Goal: Task Accomplishment & Management: Use online tool/utility

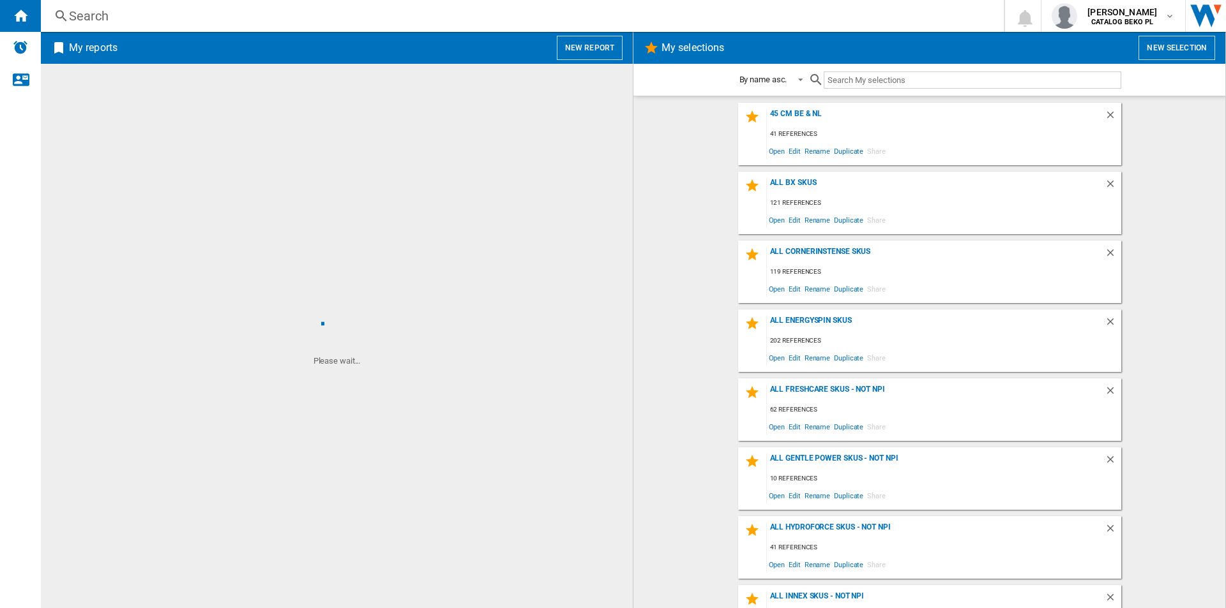
click at [701, 186] on wk-selection "all bx skus 121 references Open Edit Rename Duplicate Share" at bounding box center [929, 203] width 566 height 63
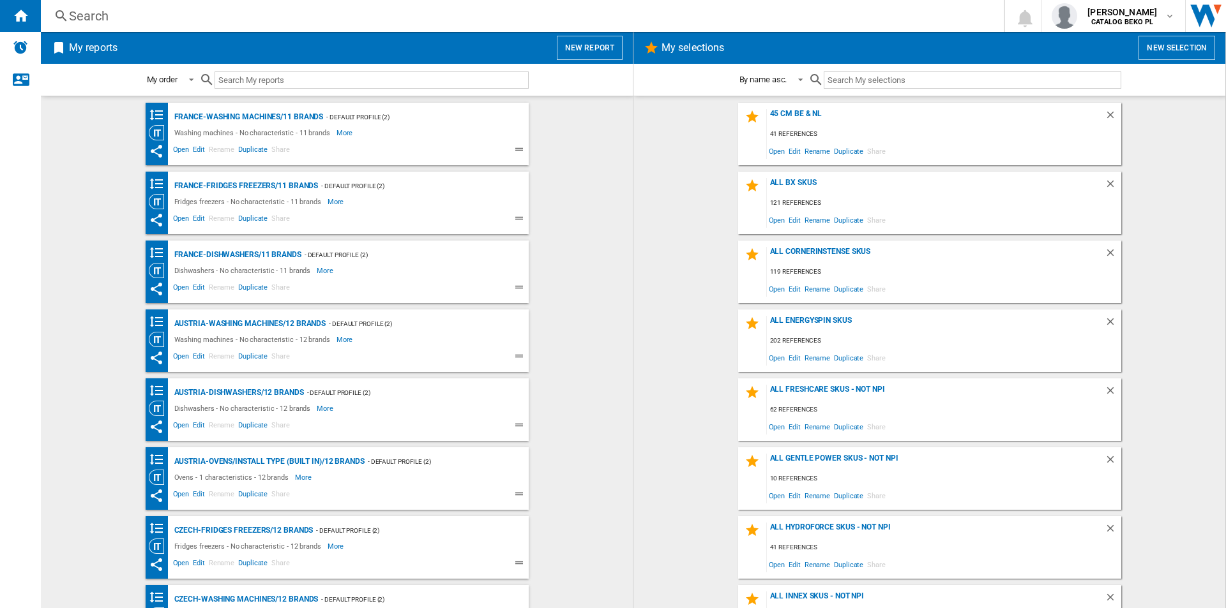
click at [701, 186] on wk-selection "all bx skus 121 references Open Edit Rename Duplicate Share" at bounding box center [929, 203] width 566 height 63
click at [566, 167] on div "France-Washing machines/11 brands - Default profile (2) Washing machines - No c…" at bounding box center [337, 352] width 566 height 499
click at [560, 164] on wk-bookmarked-report "France-Washing machines/11 brands - Default profile (2) Washing machines - No c…" at bounding box center [337, 134] width 566 height 63
click at [596, 43] on button "New report" at bounding box center [590, 48] width 66 height 24
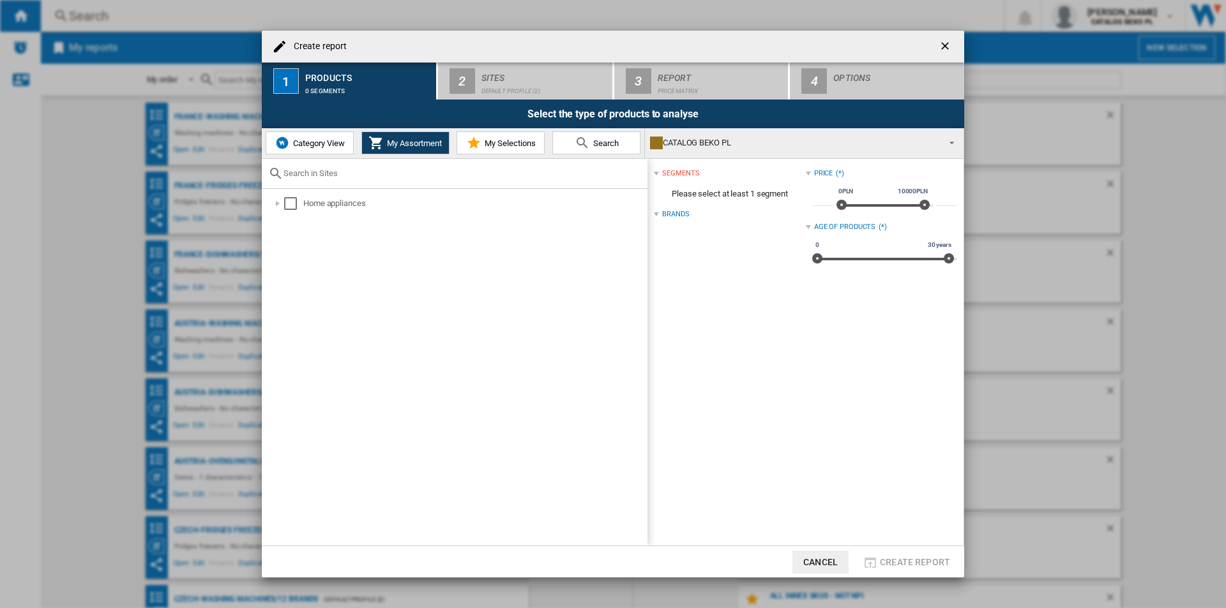
click at [487, 142] on span "My Selections" at bounding box center [508, 144] width 54 height 10
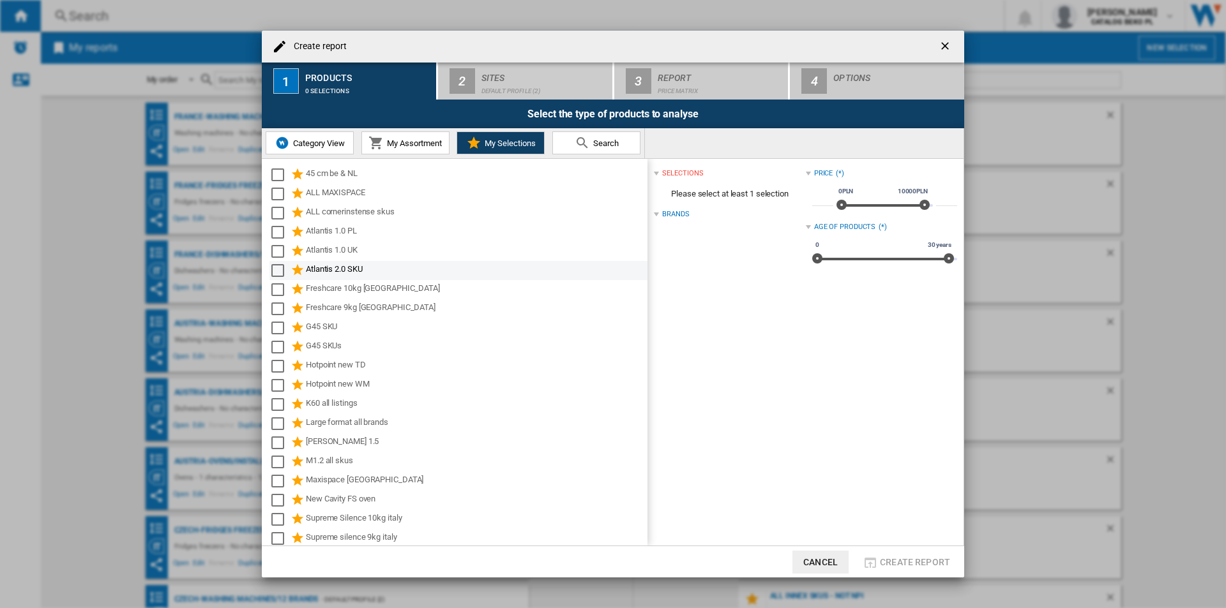
click at [280, 267] on div "Select" at bounding box center [277, 270] width 13 height 13
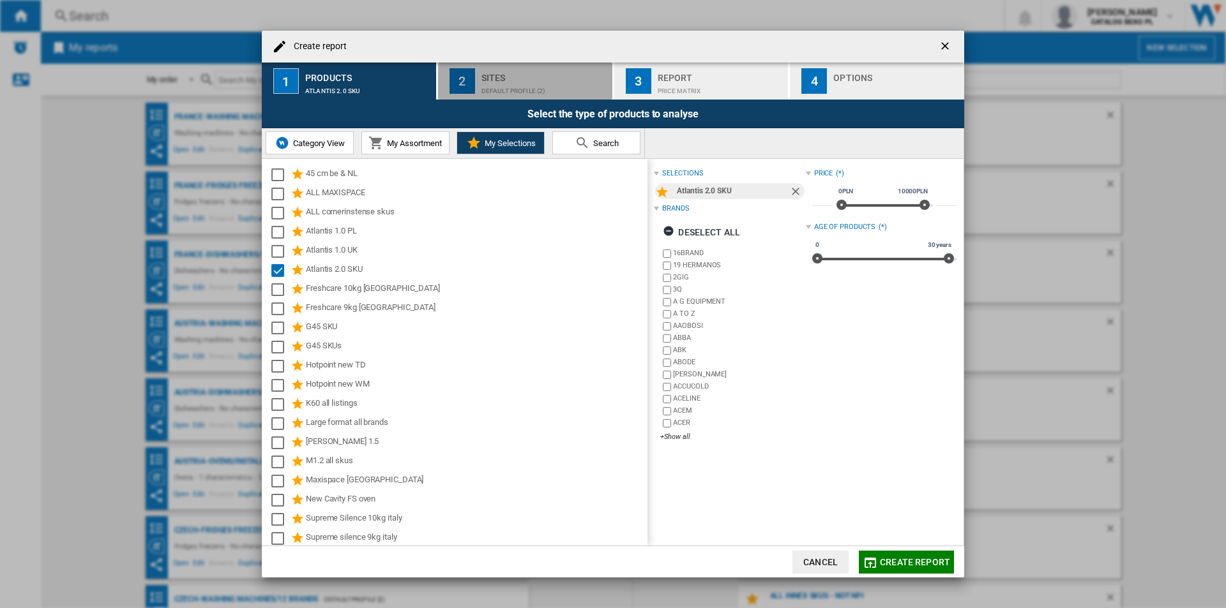
click at [520, 86] on div "Default profile (2)" at bounding box center [544, 87] width 126 height 13
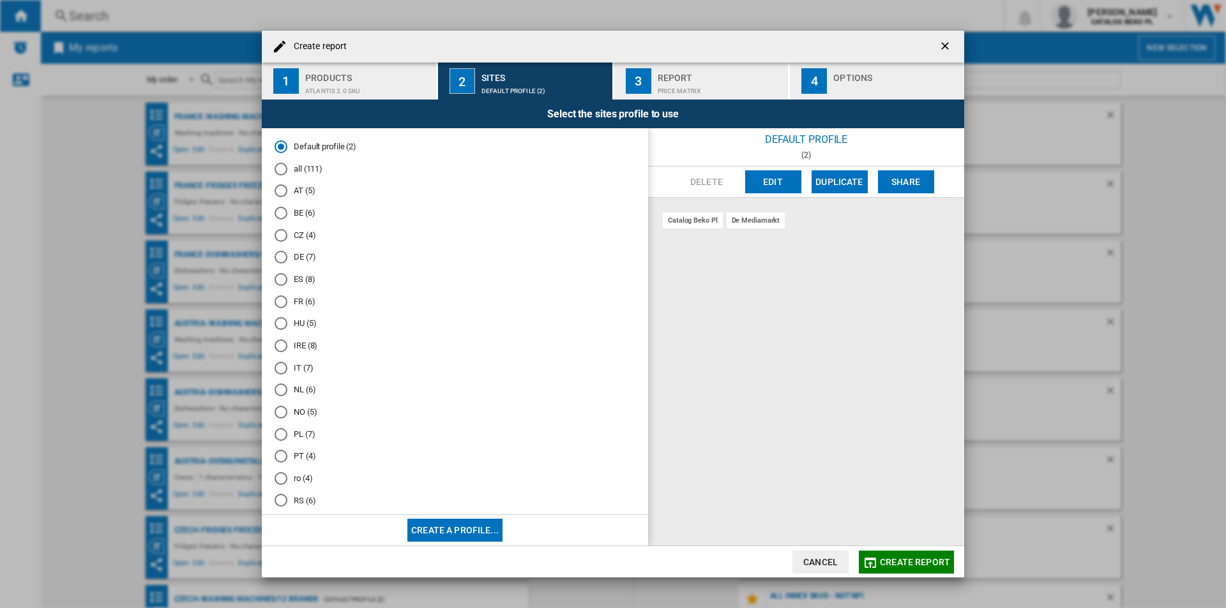
click at [319, 163] on md-radio-button "all (111)" at bounding box center [454, 169] width 361 height 12
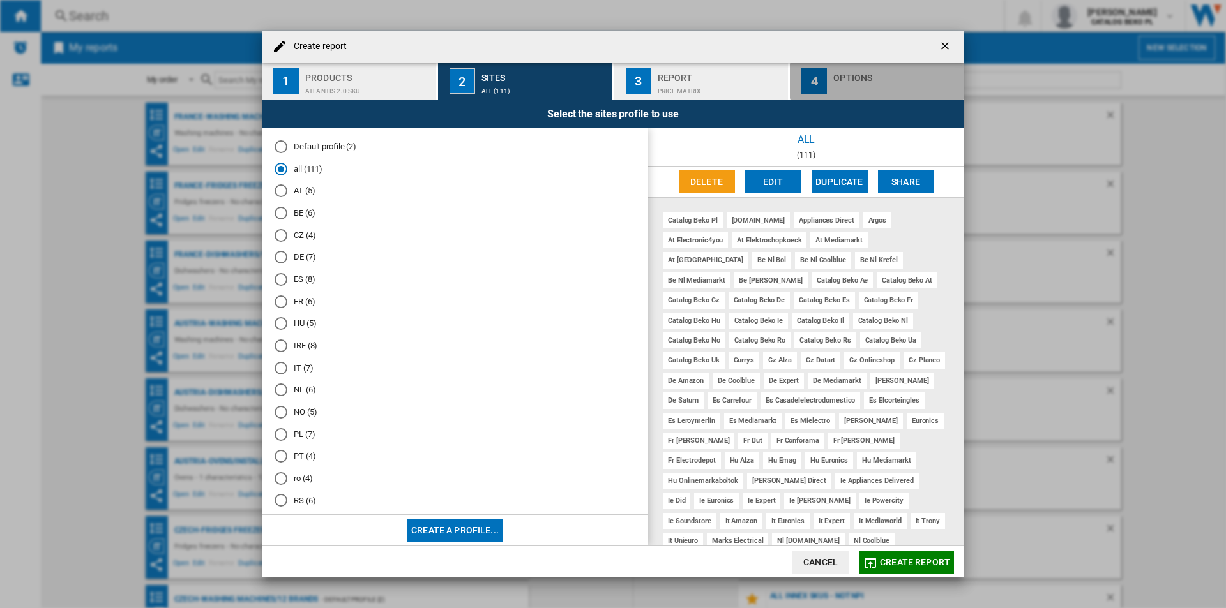
click at [843, 85] on div "button" at bounding box center [896, 87] width 126 height 13
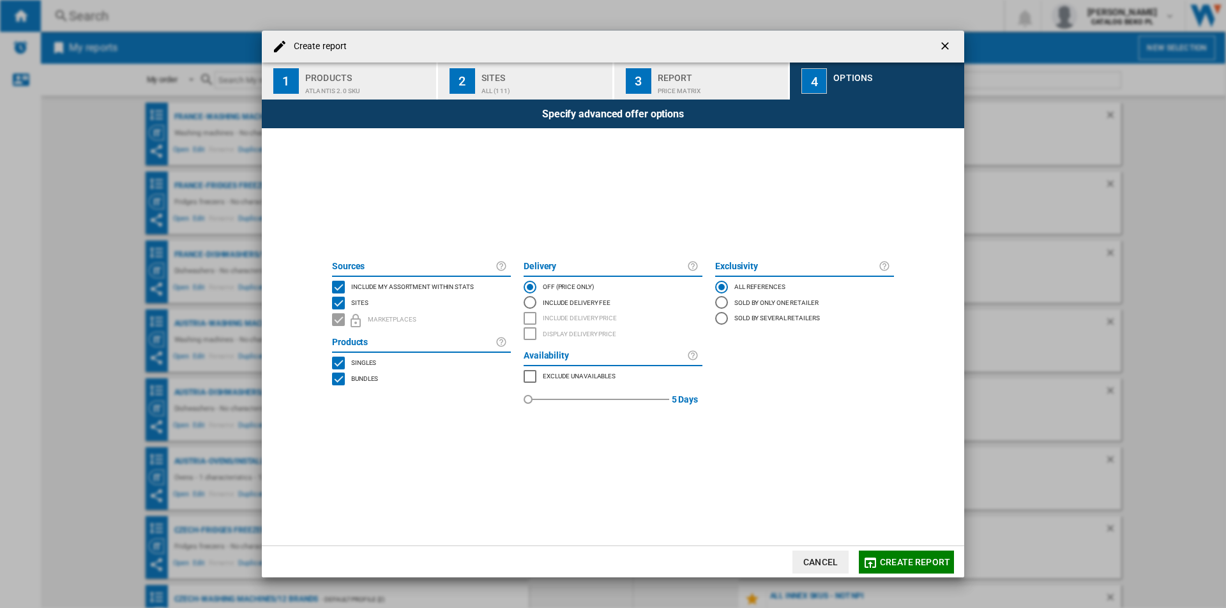
click at [383, 283] on span "Include my assortment within stats" at bounding box center [412, 285] width 123 height 9
click at [910, 564] on span "Create report" at bounding box center [915, 562] width 70 height 10
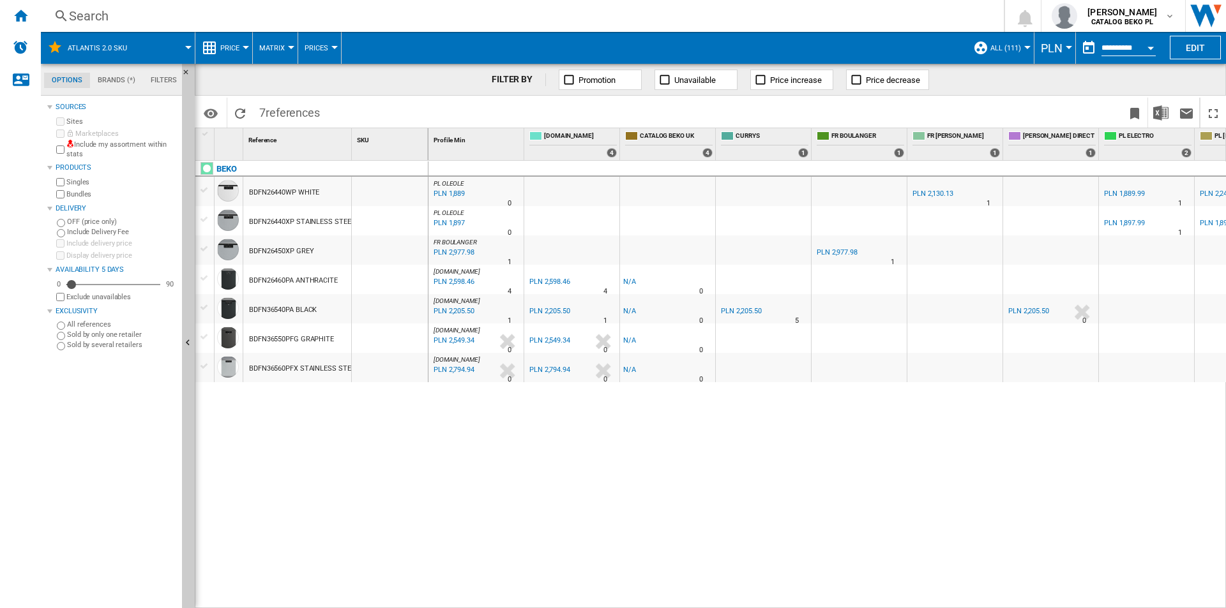
drag, startPoint x: 21, startPoint y: 17, endPoint x: 255, endPoint y: 58, distance: 237.9
click at [21, 17] on ng-md-icon "Home" at bounding box center [20, 15] width 15 height 15
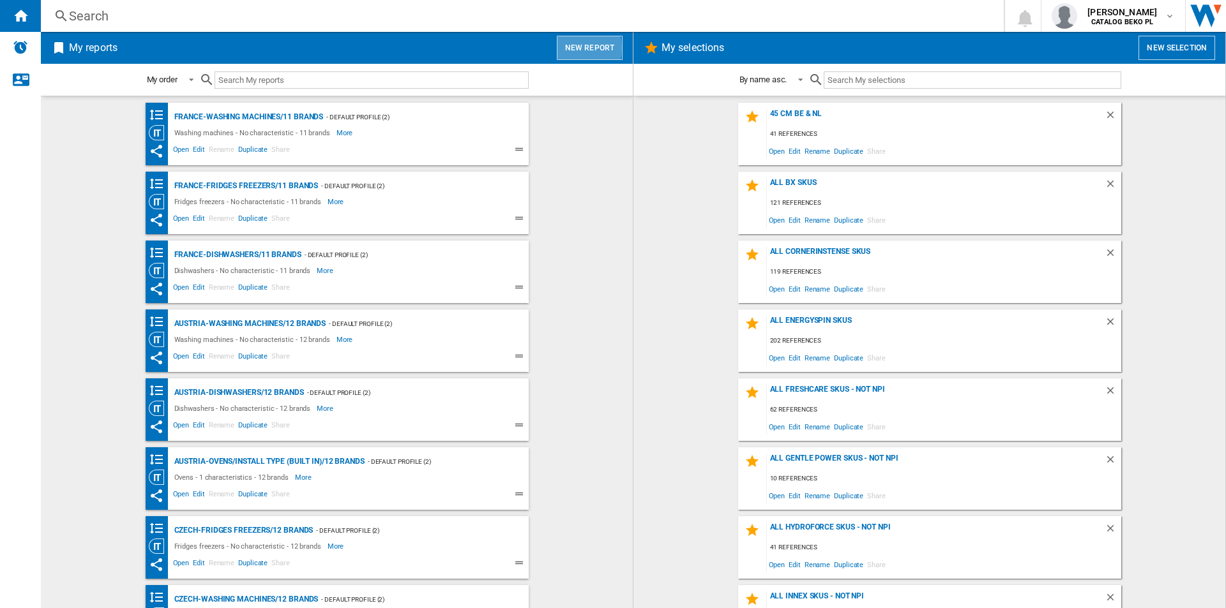
click at [577, 48] on button "New report" at bounding box center [590, 48] width 66 height 24
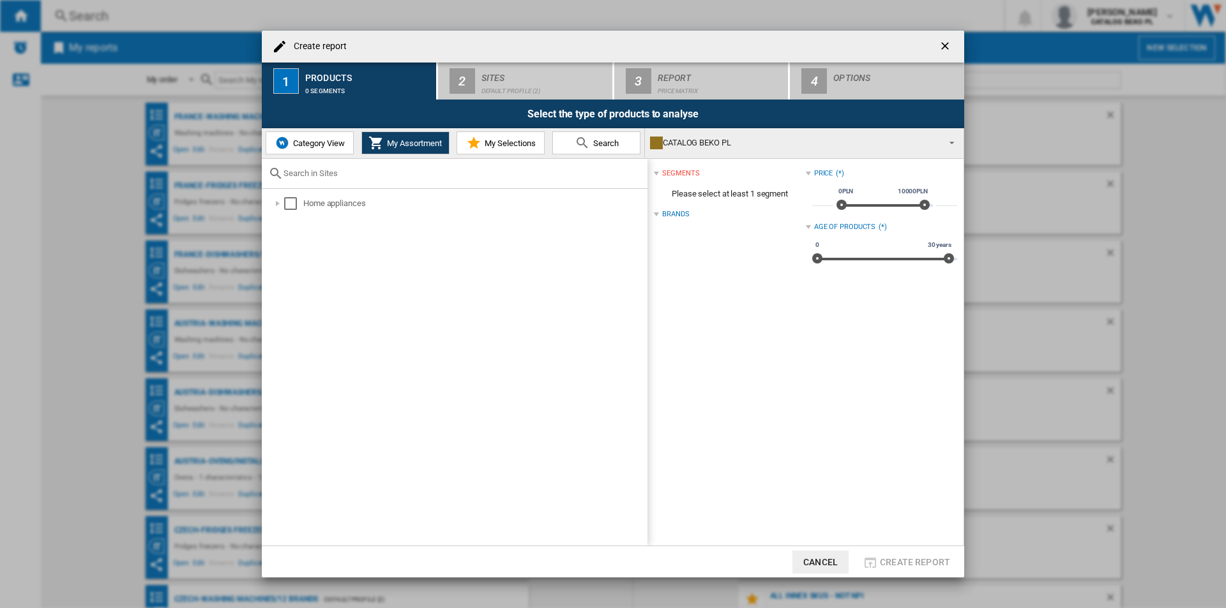
click at [319, 143] on span "Category View" at bounding box center [317, 144] width 55 height 10
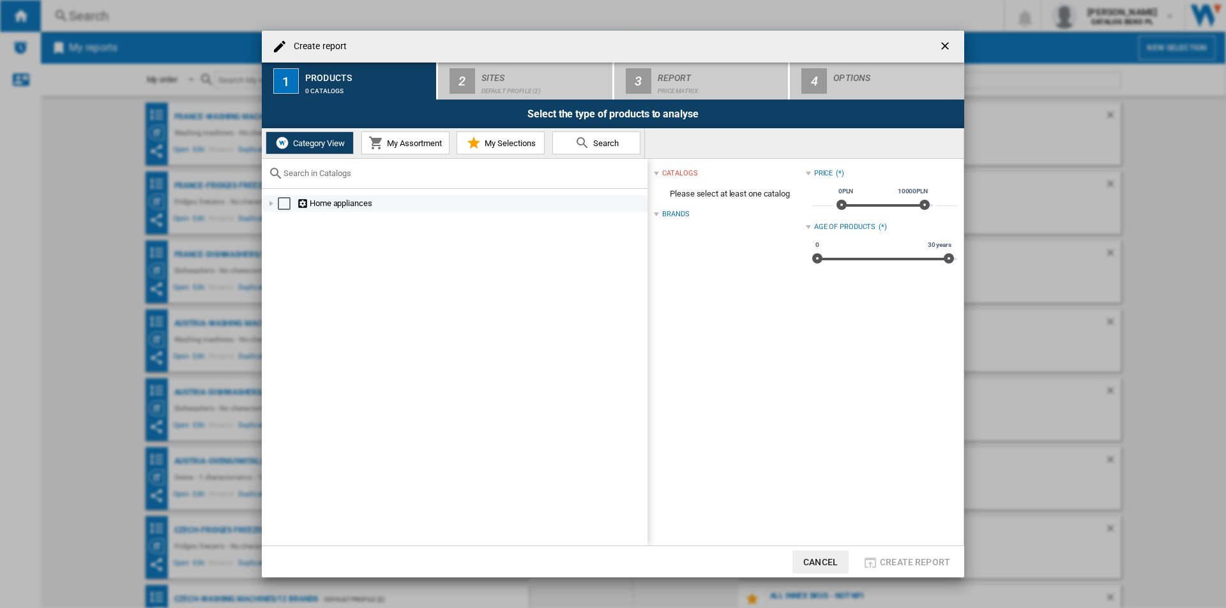
click at [266, 201] on div "Create report ..." at bounding box center [271, 203] width 13 height 13
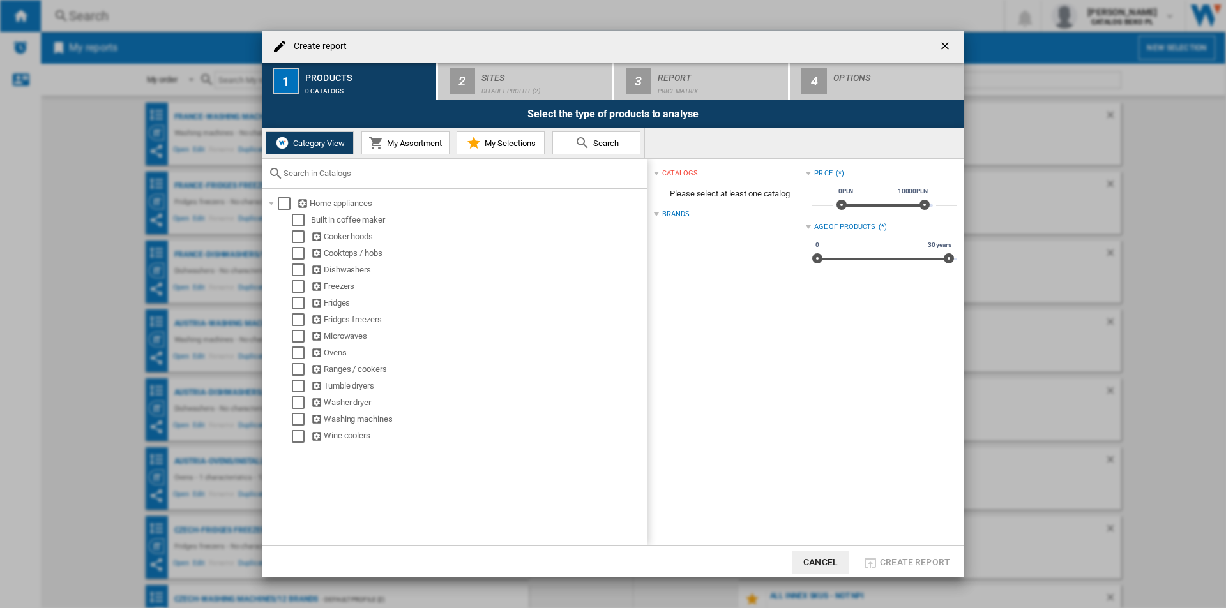
click at [493, 144] on span "My Selections" at bounding box center [508, 144] width 54 height 10
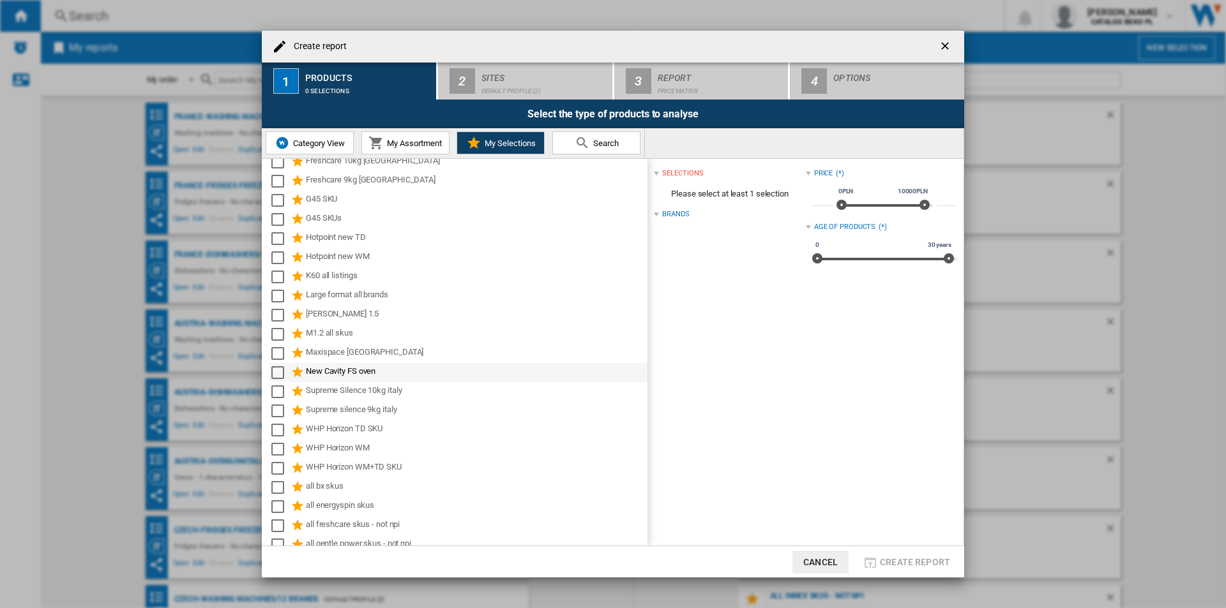
scroll to position [191, 0]
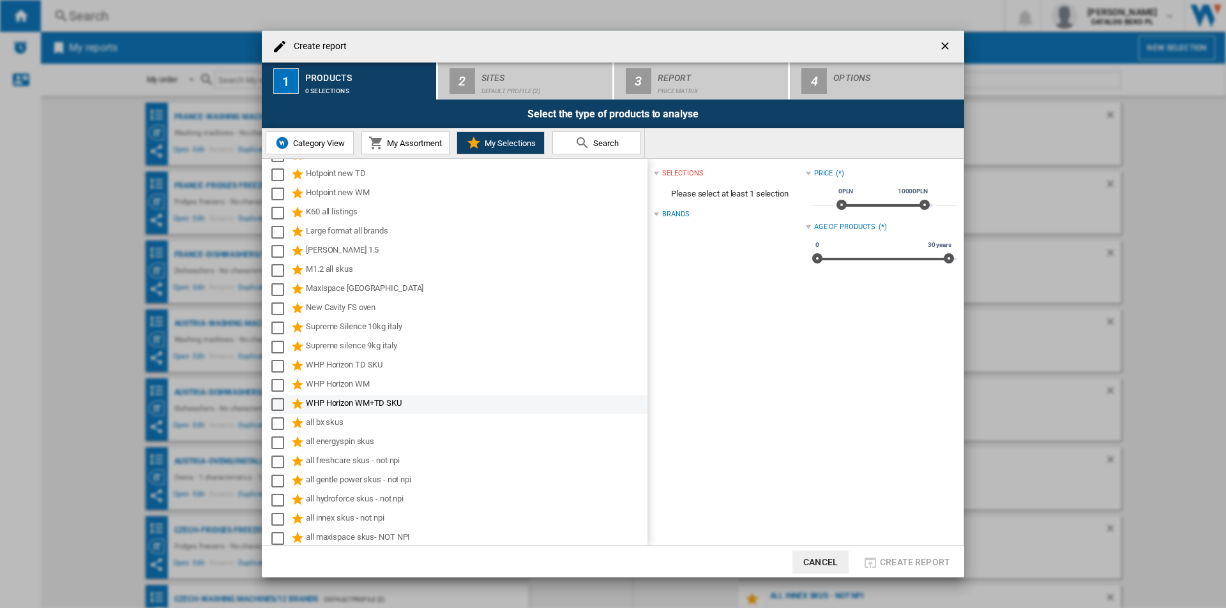
click at [276, 399] on div "Select" at bounding box center [277, 404] width 13 height 13
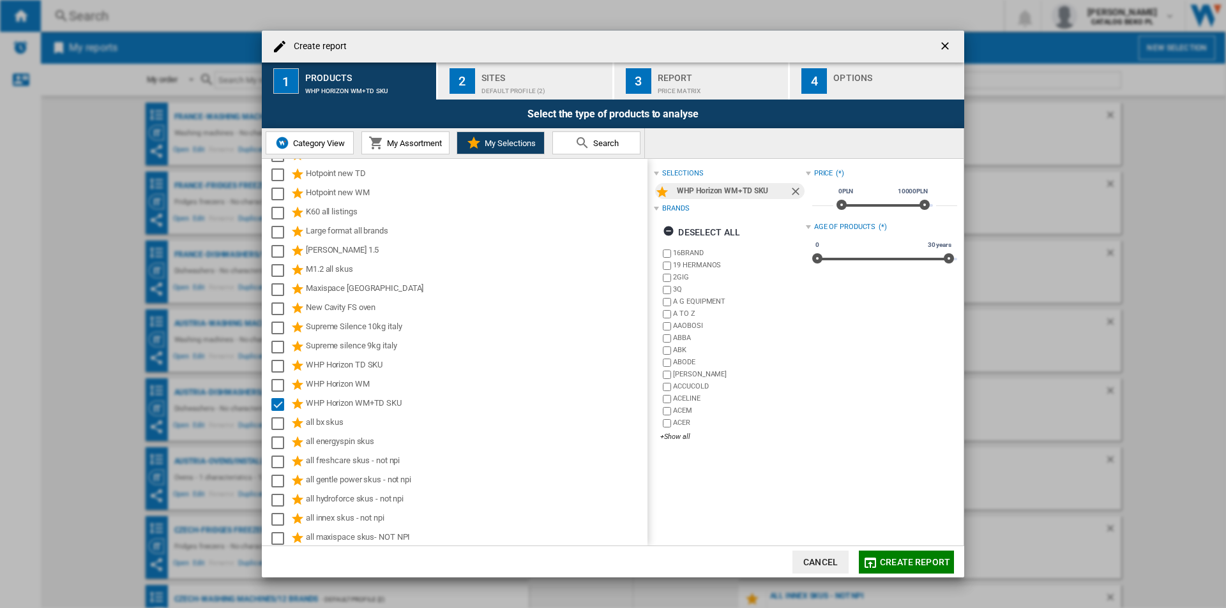
click at [514, 87] on div "Default profile (2)" at bounding box center [544, 87] width 126 height 13
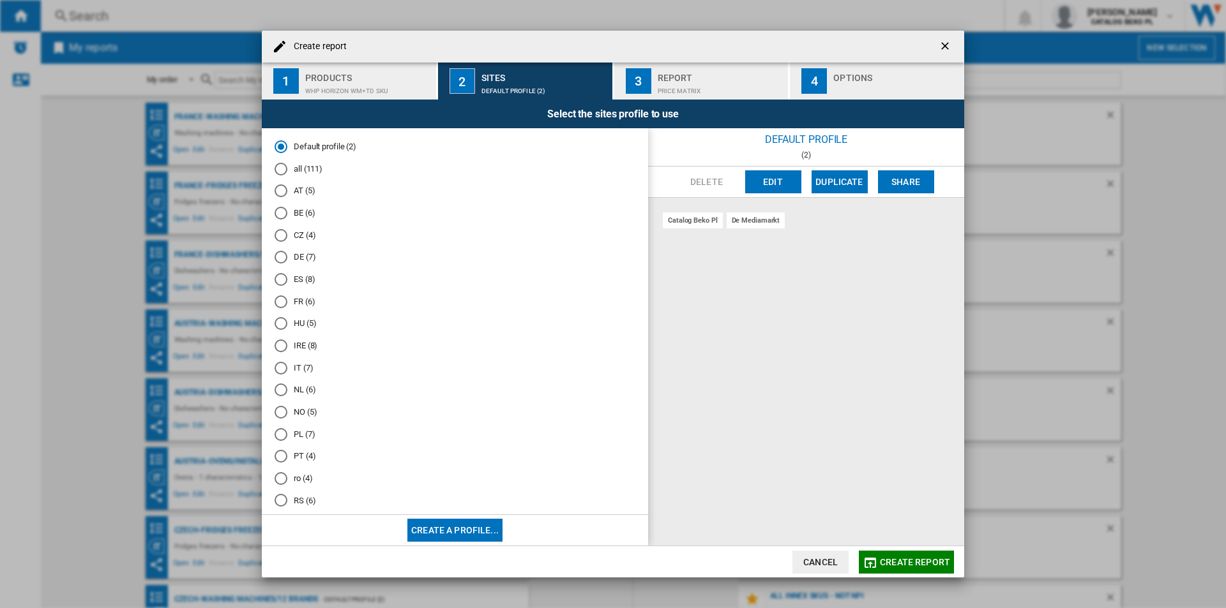
click at [299, 294] on md-radio-group "Default profile (2) all (111) AT (5) BE (6) CZ (4) DE (7) ES (8) FR (6) HU (5) …" at bounding box center [454, 351] width 361 height 420
click at [299, 297] on md-radio-button "FR (6)" at bounding box center [454, 302] width 361 height 12
click at [855, 80] on div "Options" at bounding box center [896, 74] width 126 height 13
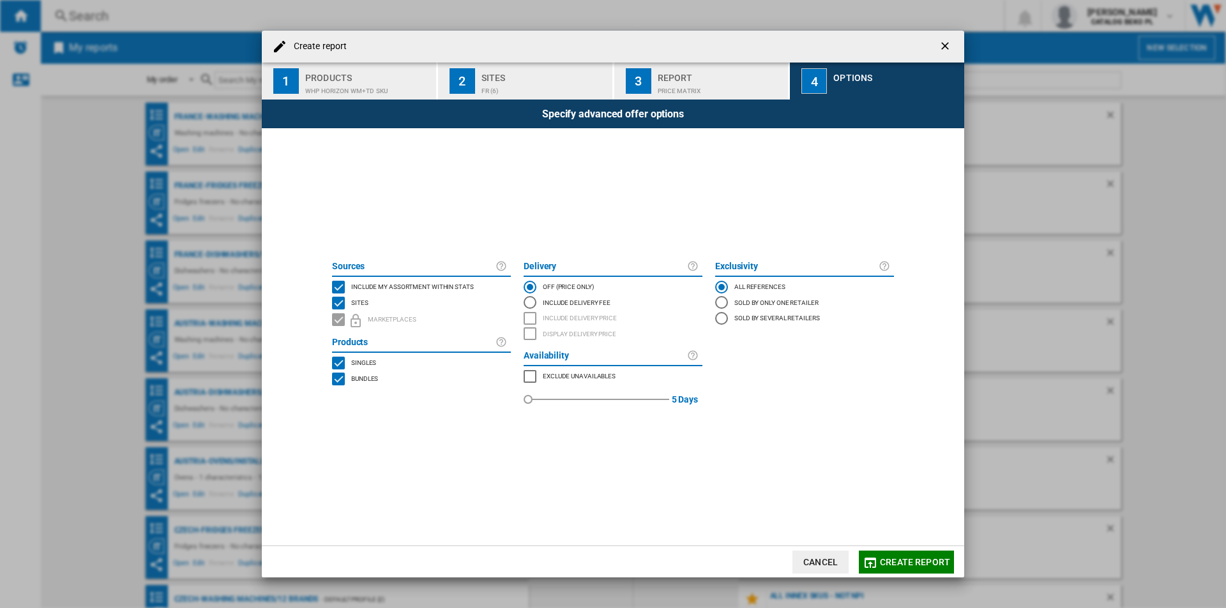
click at [409, 284] on span "Include my assortment within stats" at bounding box center [412, 285] width 123 height 9
click at [907, 564] on span "Create report" at bounding box center [915, 562] width 70 height 10
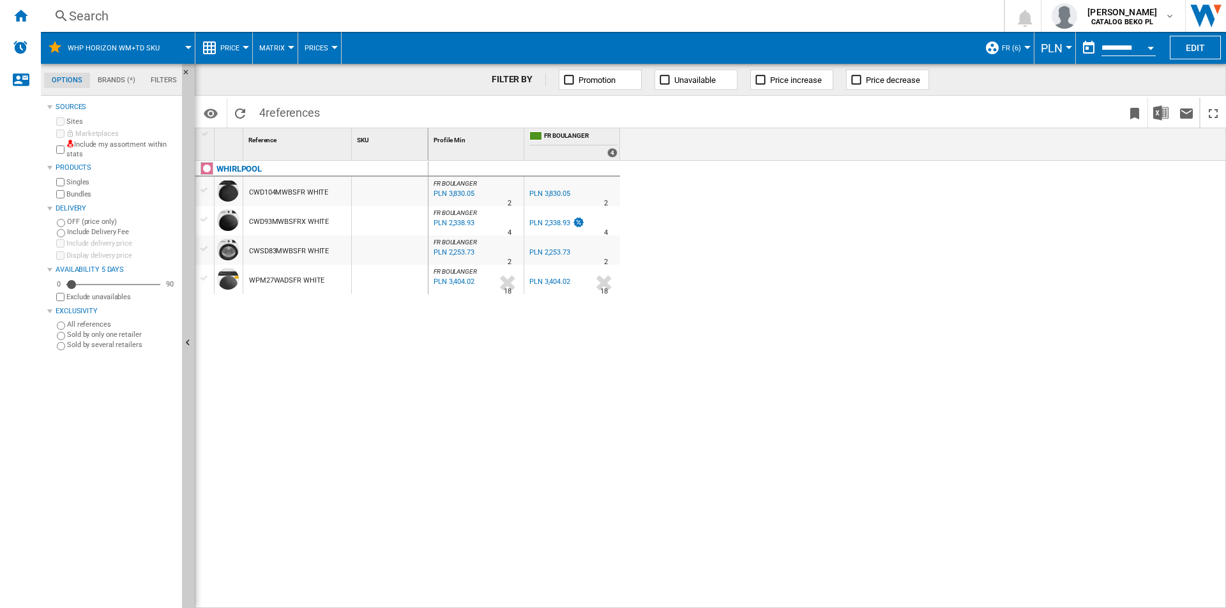
click at [1040, 53] on span "PLN" at bounding box center [1051, 47] width 22 height 13
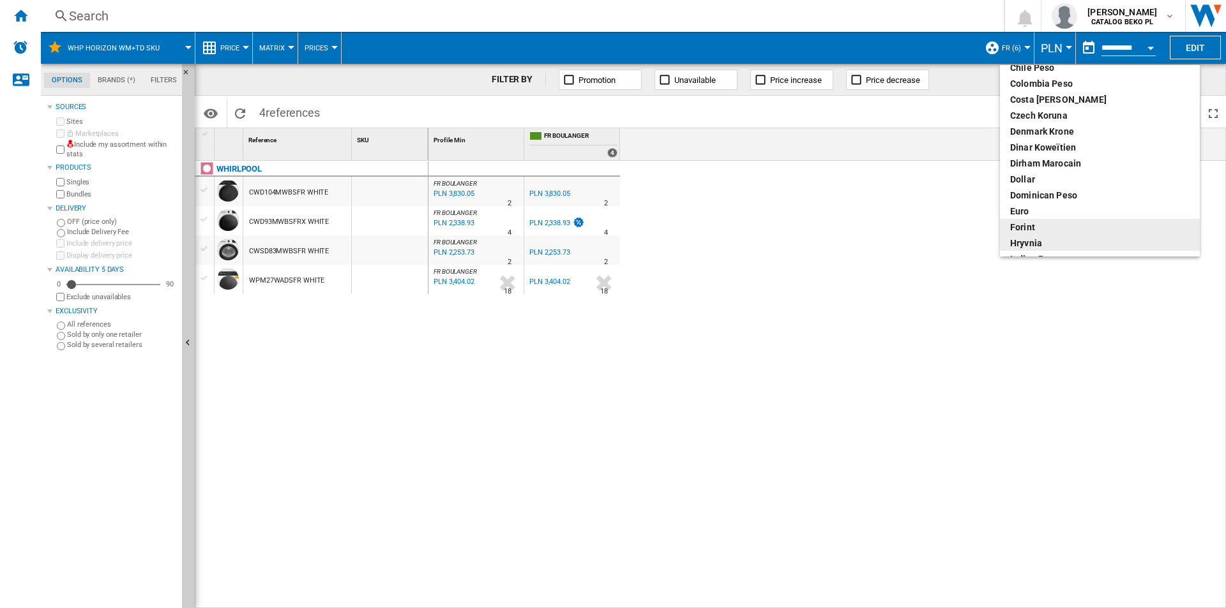
scroll to position [128, 0]
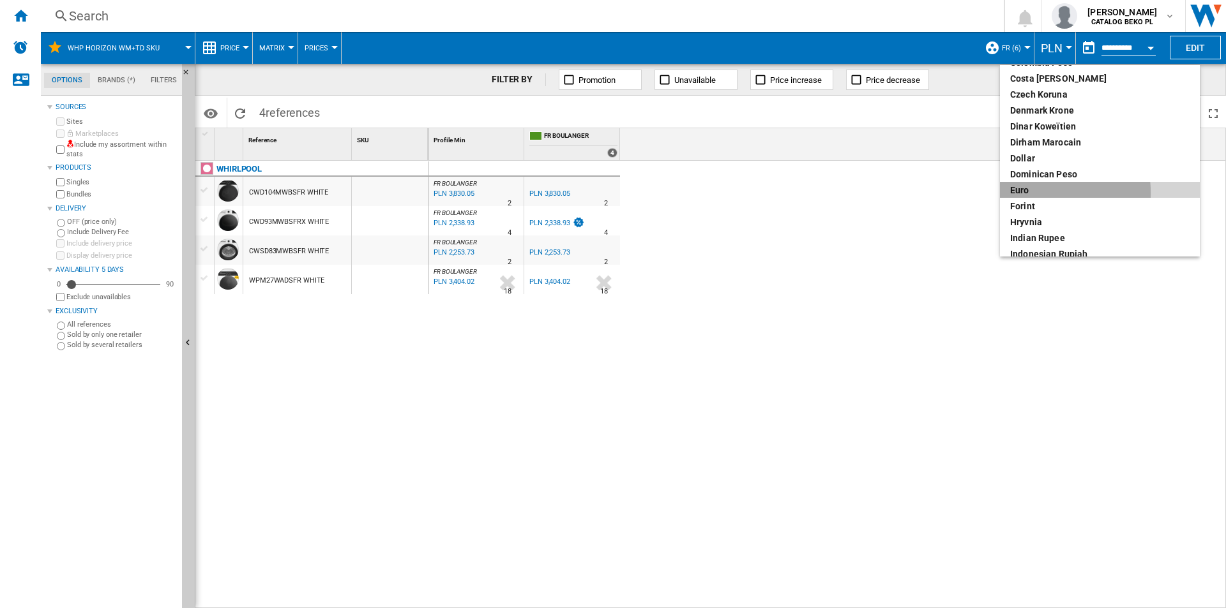
click at [1037, 193] on div "euro" at bounding box center [1099, 190] width 179 height 13
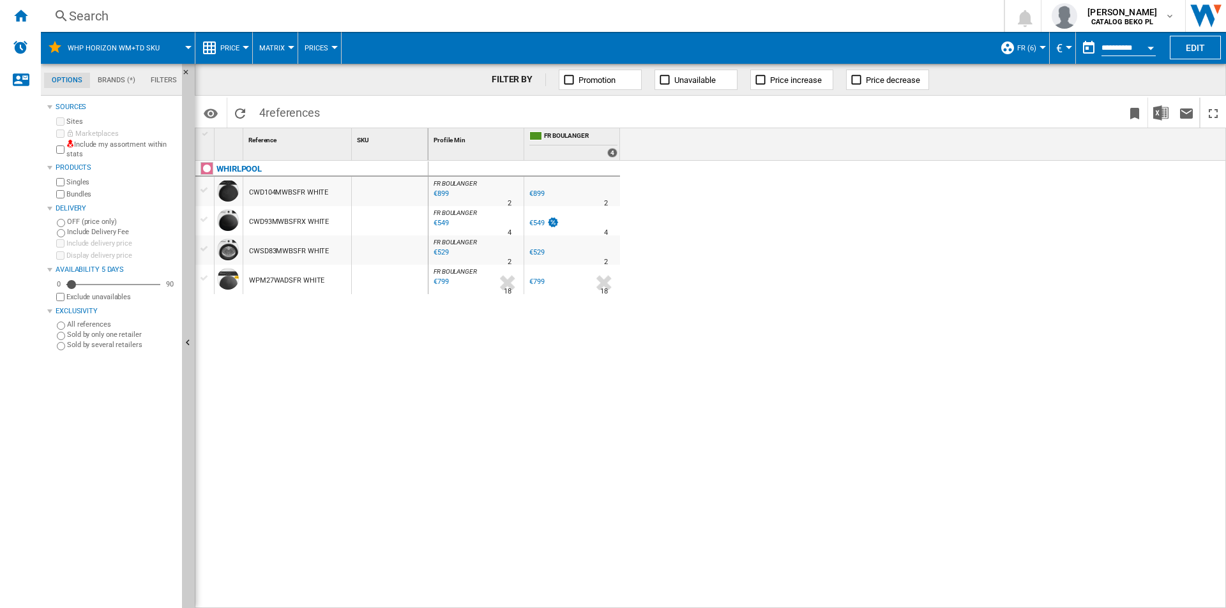
click at [230, 36] on button "Price" at bounding box center [233, 48] width 26 height 32
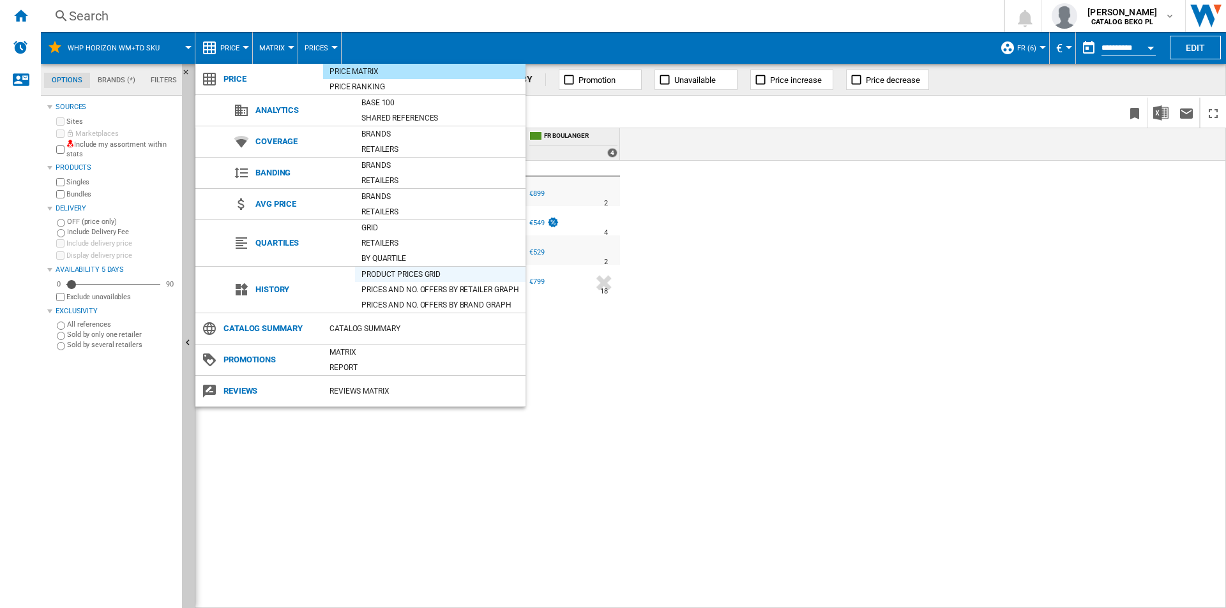
click at [410, 273] on div "Product prices grid" at bounding box center [440, 274] width 170 height 13
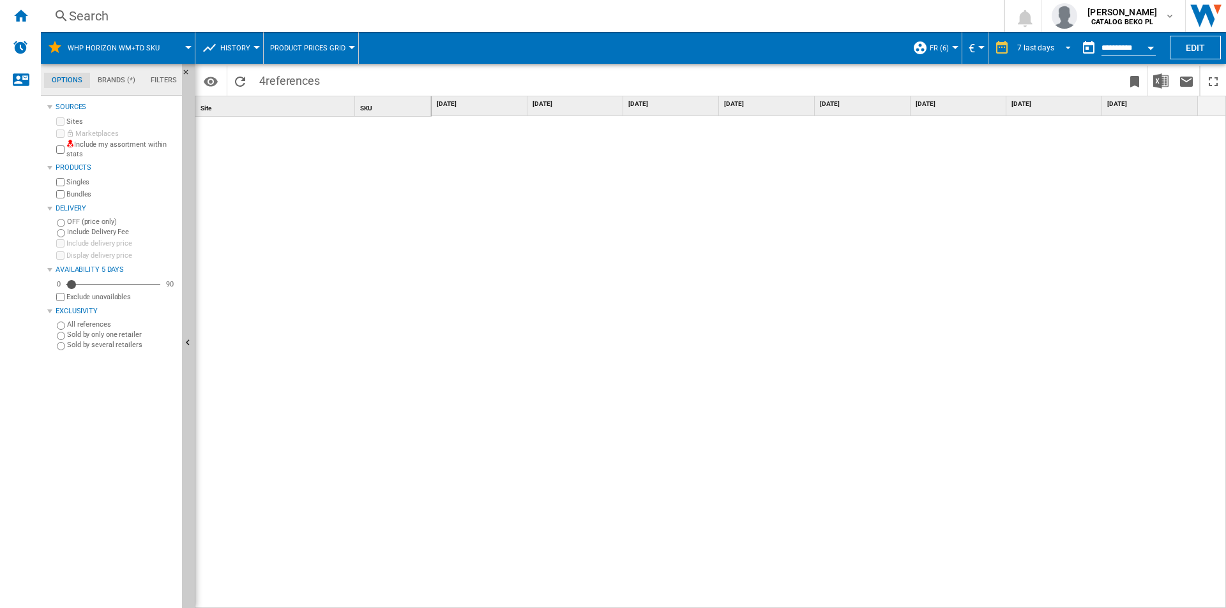
click at [1024, 44] on div "7 last days" at bounding box center [1035, 47] width 37 height 9
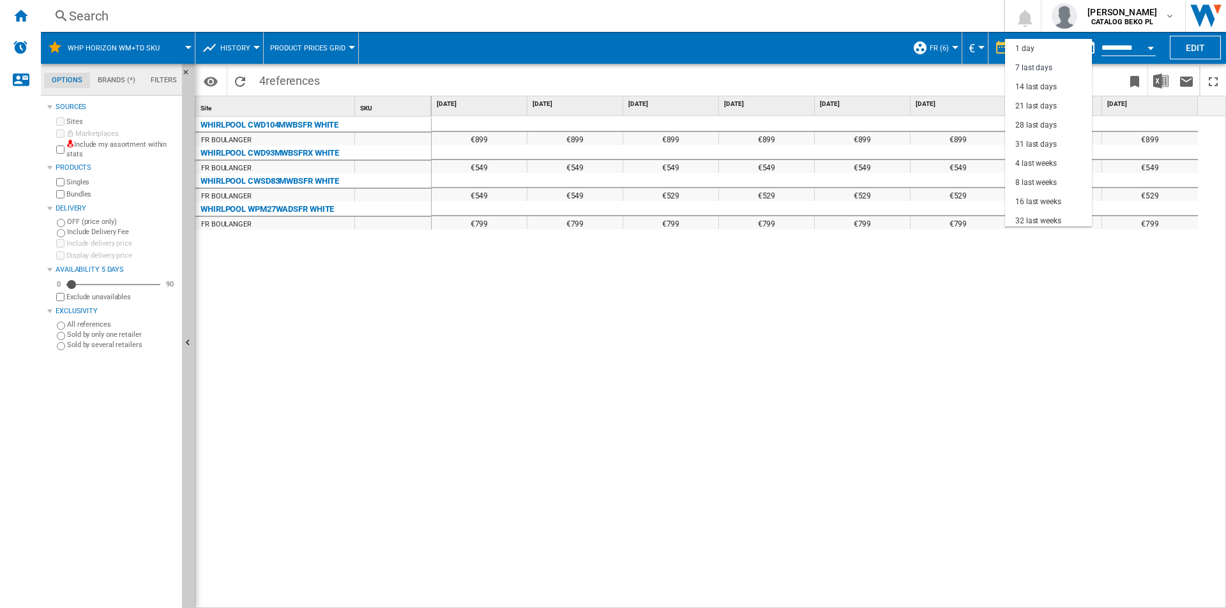
scroll to position [19, 0]
click at [1029, 197] on div "32 last weeks" at bounding box center [1038, 202] width 46 height 11
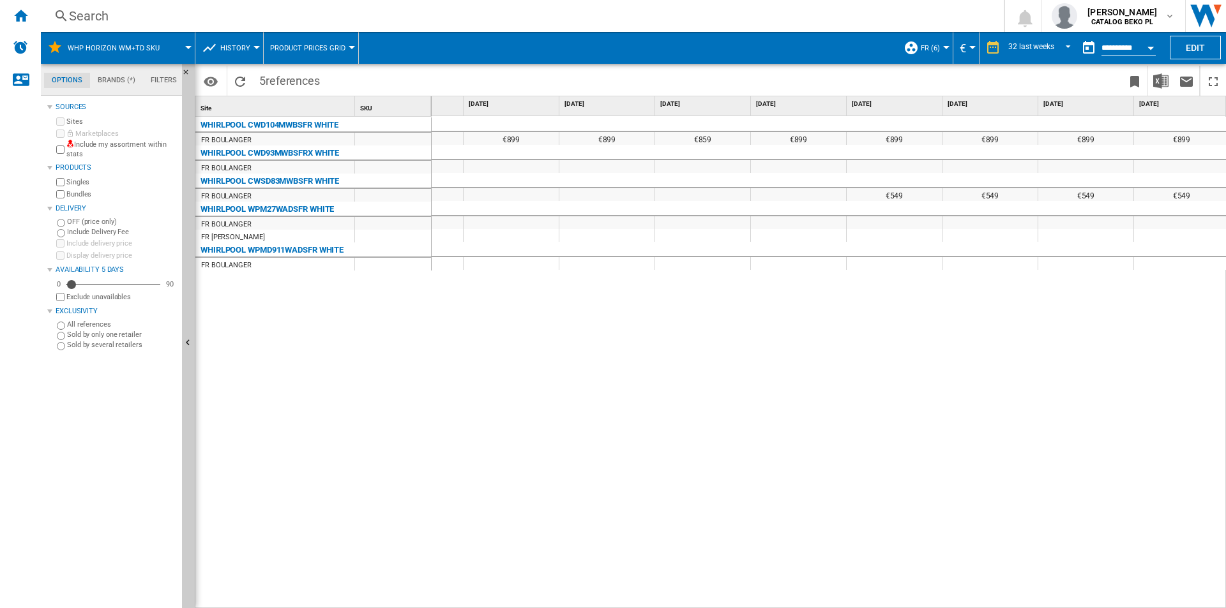
scroll to position [0, 859]
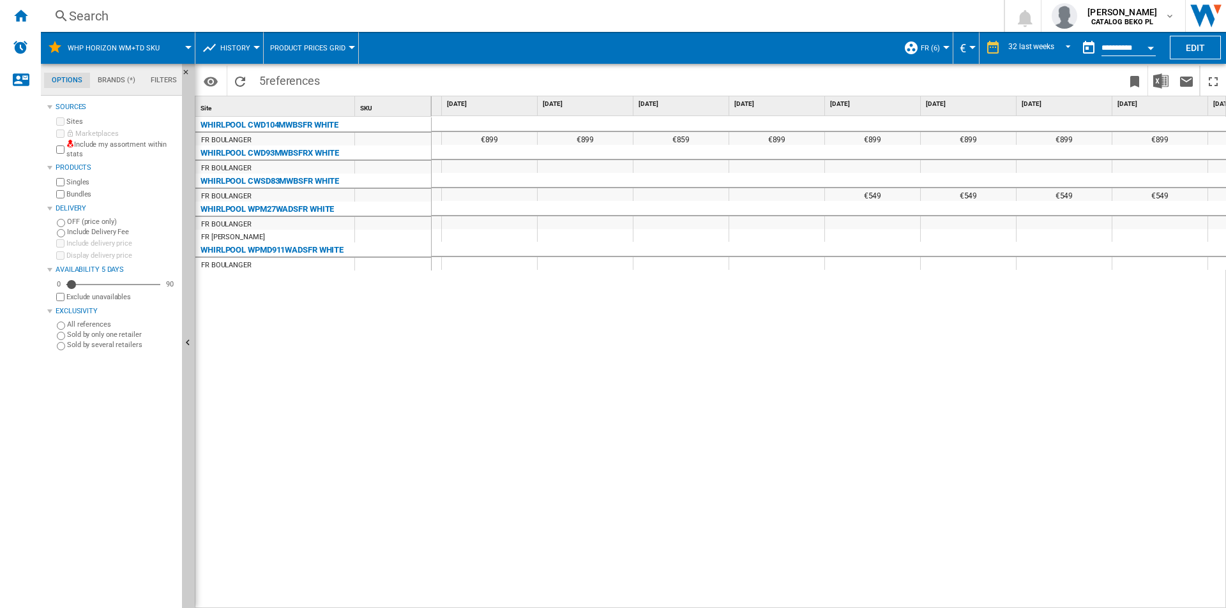
click at [376, 412] on div "WHIRLPOOL CWD104MWBSFR WHITE FR BOULANGER WHIRLPOOL CWD93MWBSFRX WHITE FR BOULA…" at bounding box center [313, 360] width 236 height 486
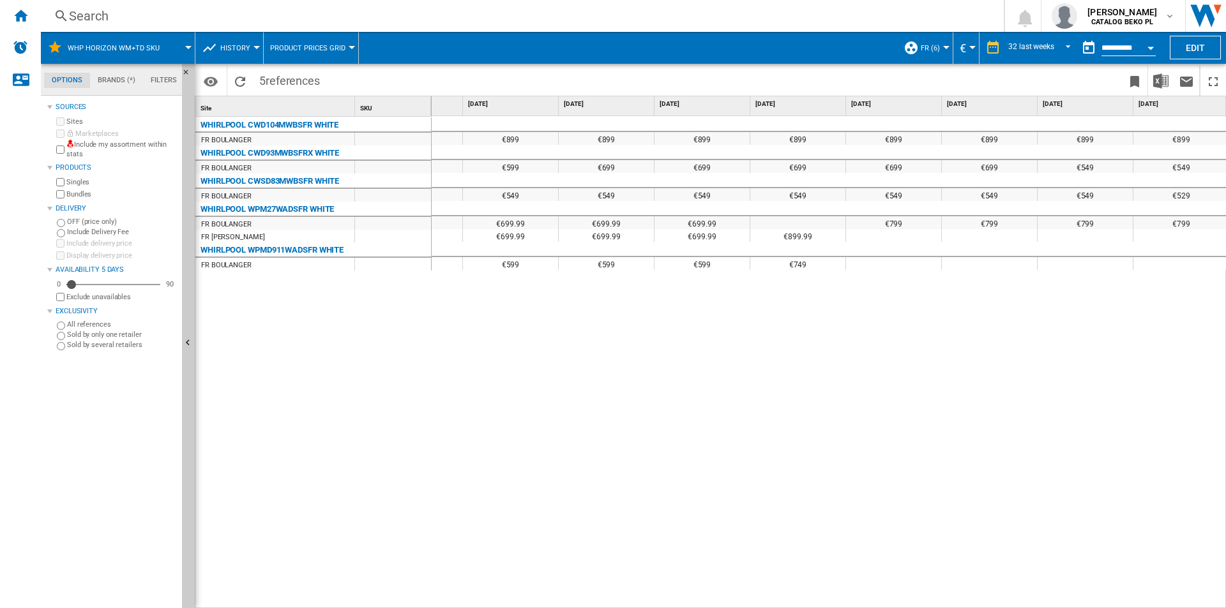
scroll to position [0, 2363]
click at [442, 368] on div "€899 €799 €799 €799 €799 €899 €899 €899 €899 €899 €899 €899 €899 €599 €699 €699…" at bounding box center [828, 362] width 795 height 493
click at [352, 365] on div "WHIRLPOOL CWD104MWBSFR WHITE FR BOULANGER WHIRLPOOL CWD93MWBSFRX WHITE FR BOULA…" at bounding box center [313, 360] width 236 height 486
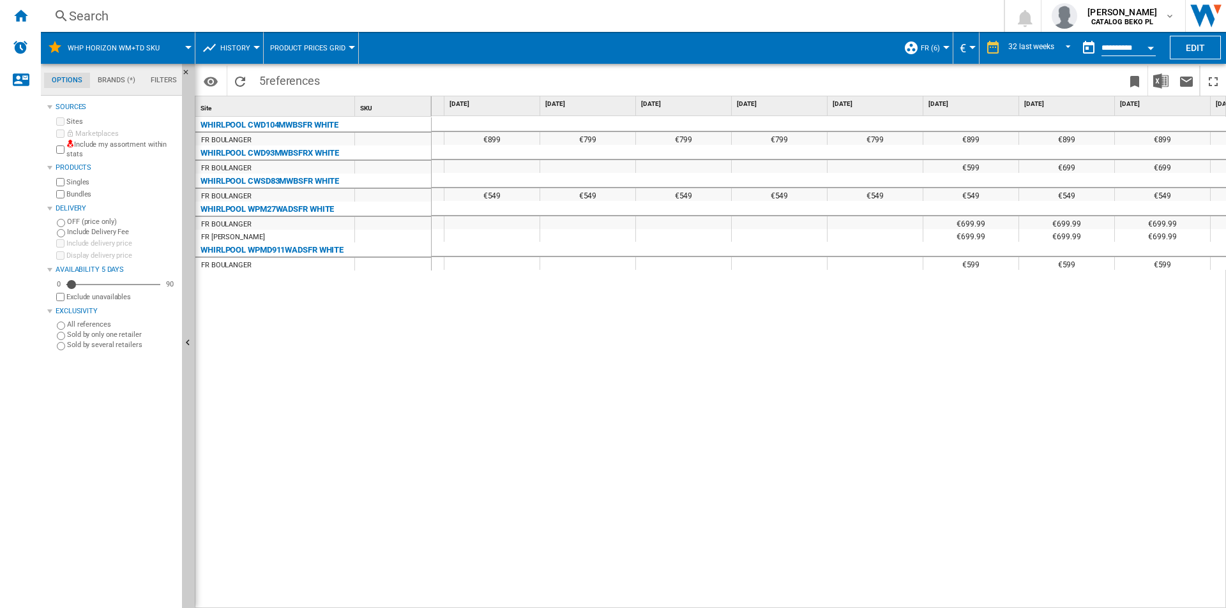
scroll to position [0, 1903]
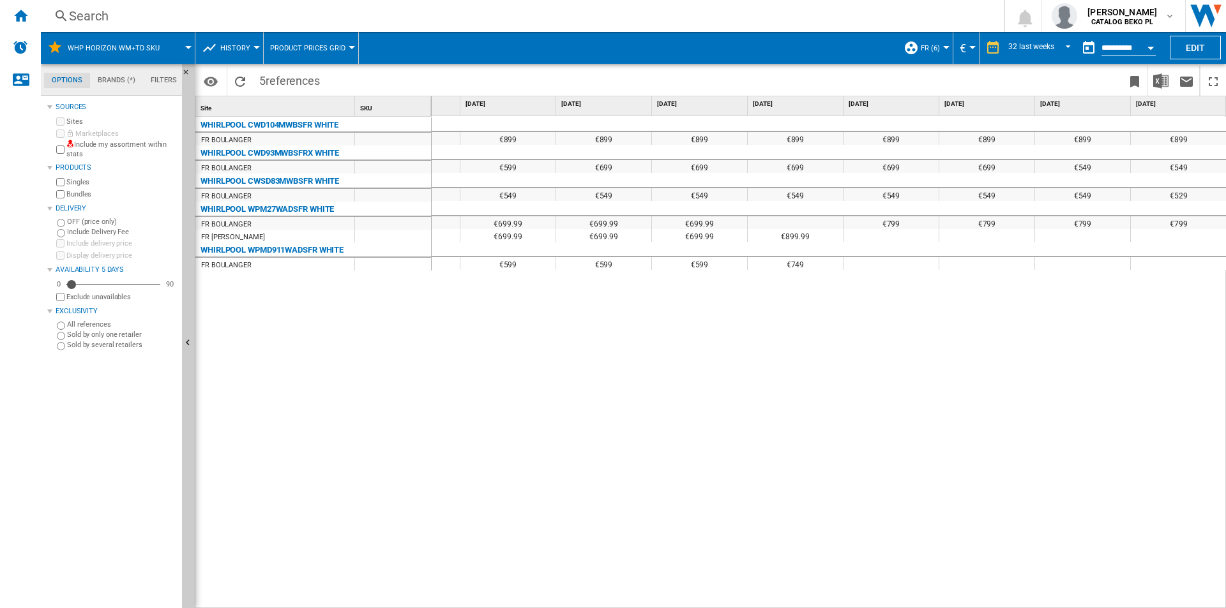
click at [579, 505] on div "€899 €799 €799 €799 €799 €899 €899 €899 €899 €899 €899 €899 €899 €599 €699 €699…" at bounding box center [828, 362] width 795 height 493
click at [402, 402] on div "WHIRLPOOL CWD104MWBSFR WHITE FR BOULANGER WHIRLPOOL CWD93MWBSFRX WHITE FR BOULA…" at bounding box center [313, 360] width 236 height 486
click at [647, 451] on div "€899 €799 €799 €799 €799 €899 €899 €899 €899 €899 €899 €899 €899 €599 €699 €699…" at bounding box center [828, 362] width 795 height 493
click at [1154, 86] on img "Download in Excel" at bounding box center [1160, 80] width 15 height 15
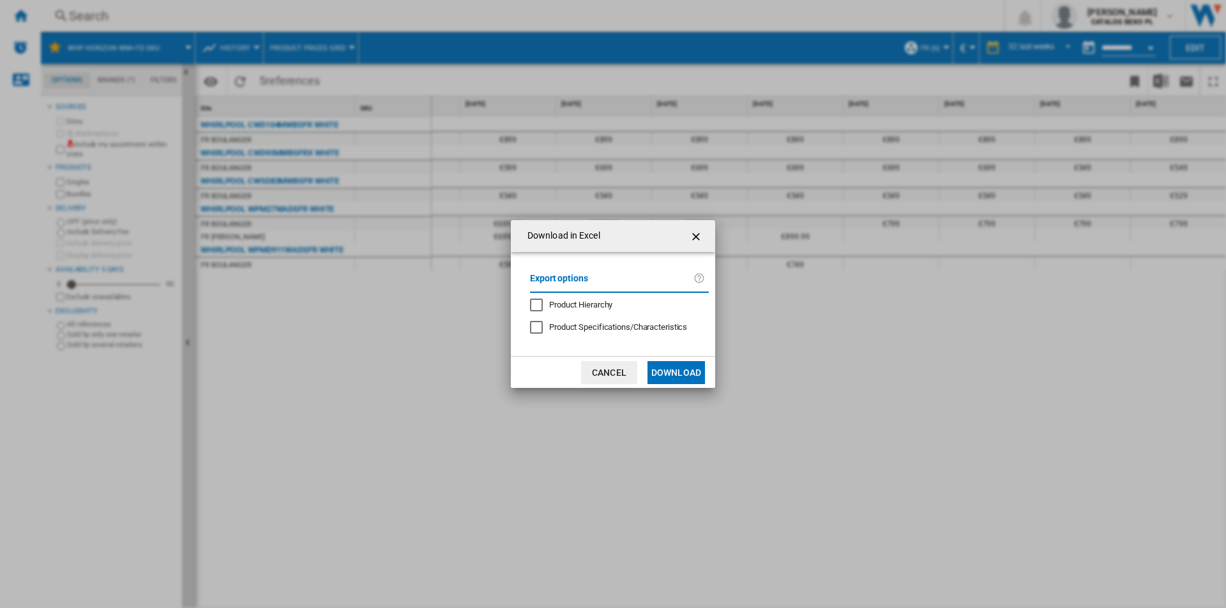
click at [673, 378] on button "Download" at bounding box center [675, 372] width 57 height 23
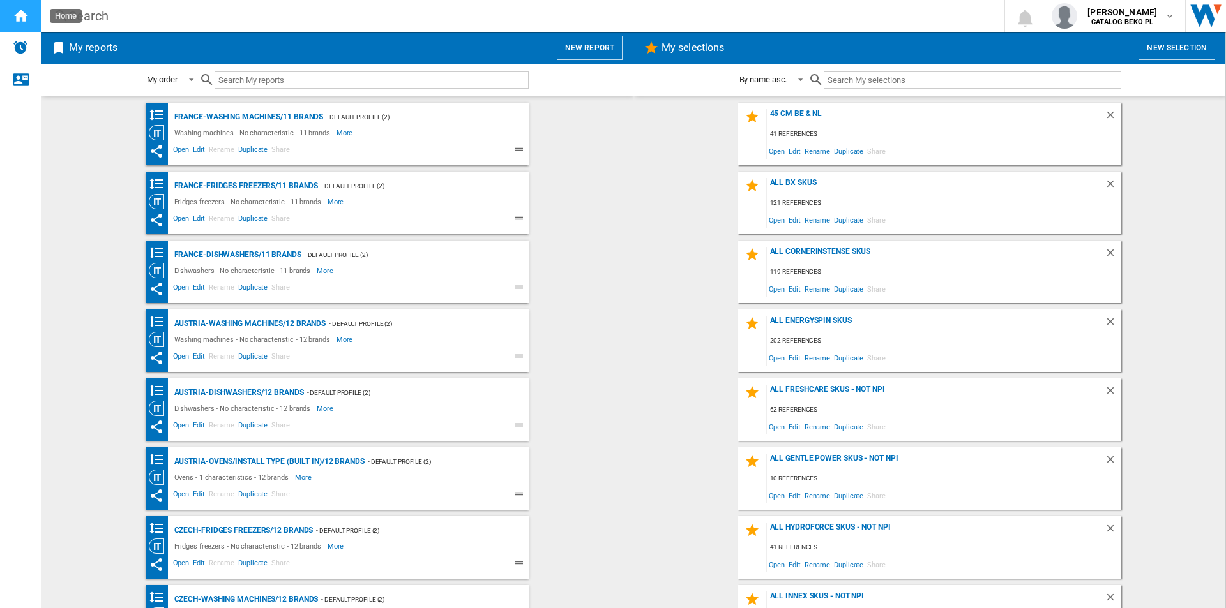
click at [24, 13] on ng-md-icon "Home" at bounding box center [20, 15] width 15 height 15
click at [587, 49] on button "New report" at bounding box center [590, 48] width 66 height 24
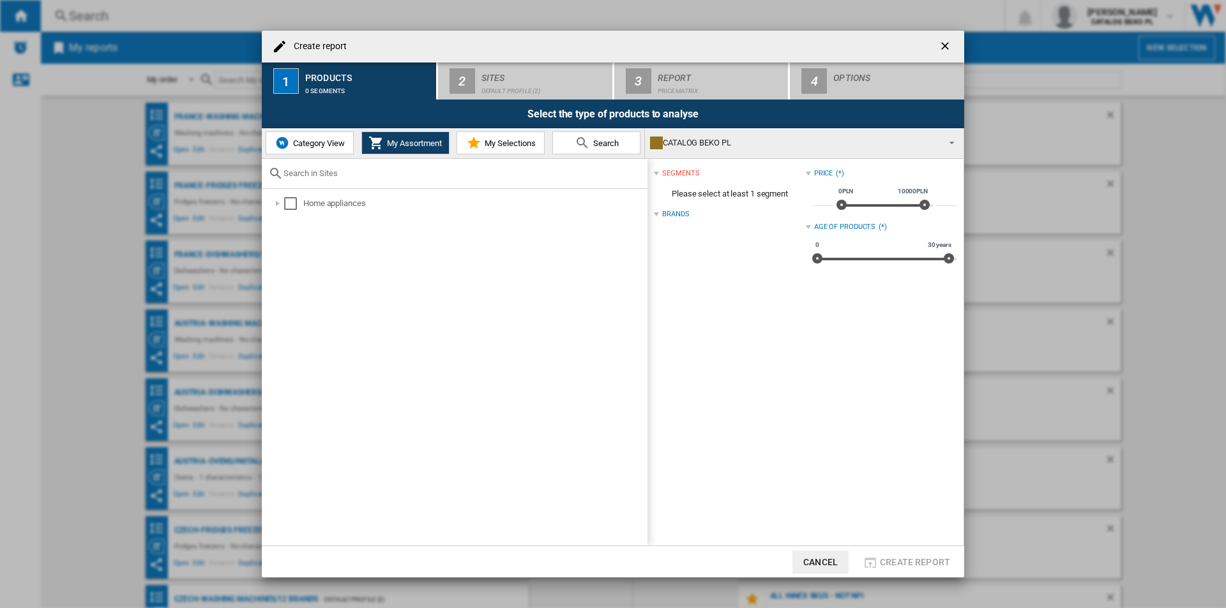
click at [322, 142] on span "Category View" at bounding box center [317, 144] width 55 height 10
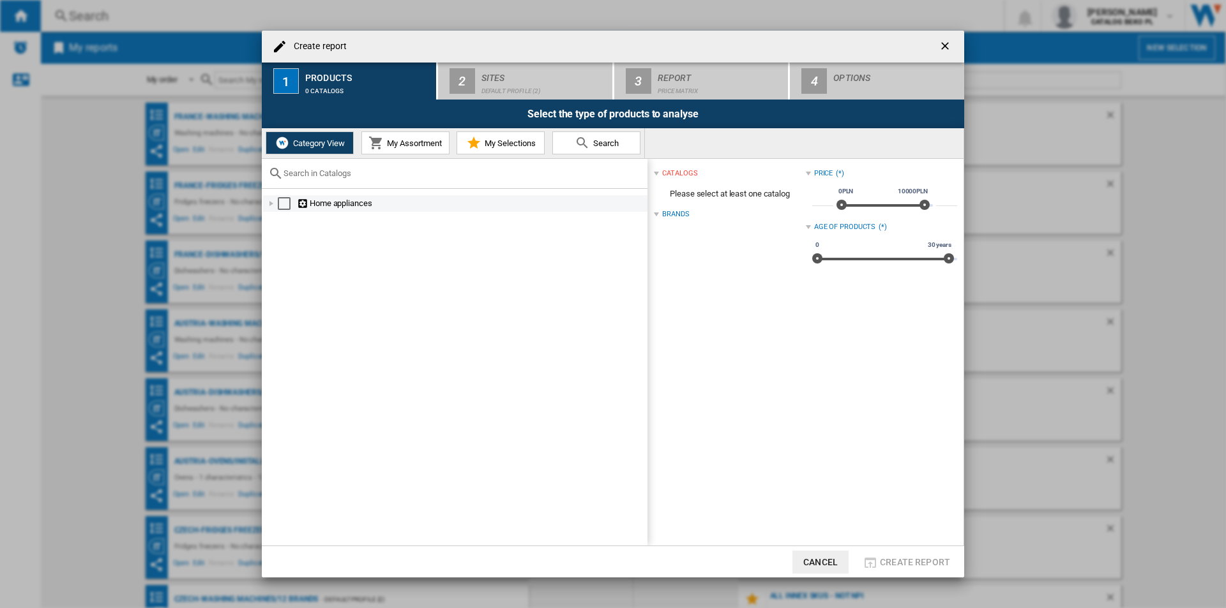
click at [269, 198] on div at bounding box center [271, 203] width 13 height 13
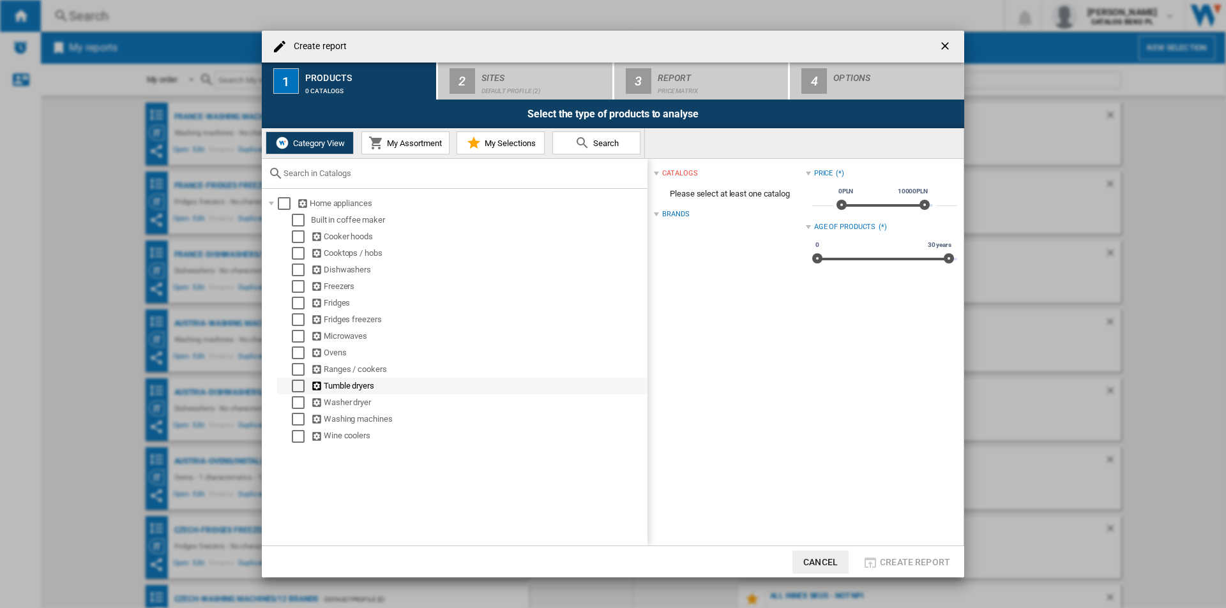
click at [296, 387] on div "Select" at bounding box center [298, 386] width 13 height 13
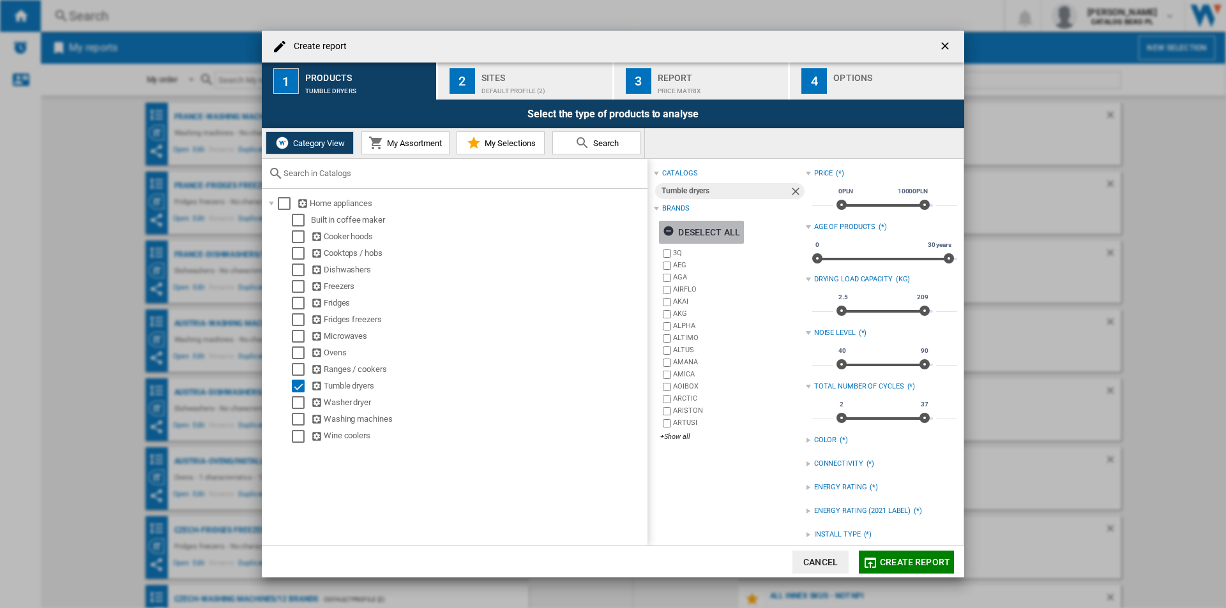
click at [710, 232] on div "Deselect all" at bounding box center [701, 232] width 77 height 23
click at [683, 437] on div "+Show all" at bounding box center [732, 437] width 145 height 10
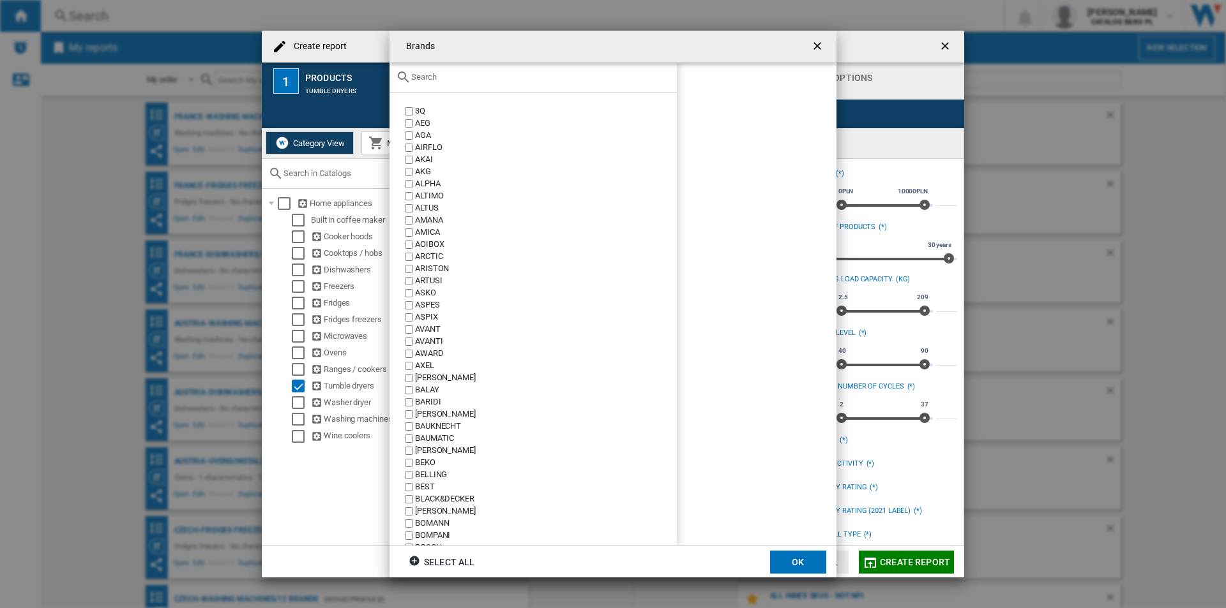
click at [524, 77] on input "text" at bounding box center [540, 77] width 259 height 10
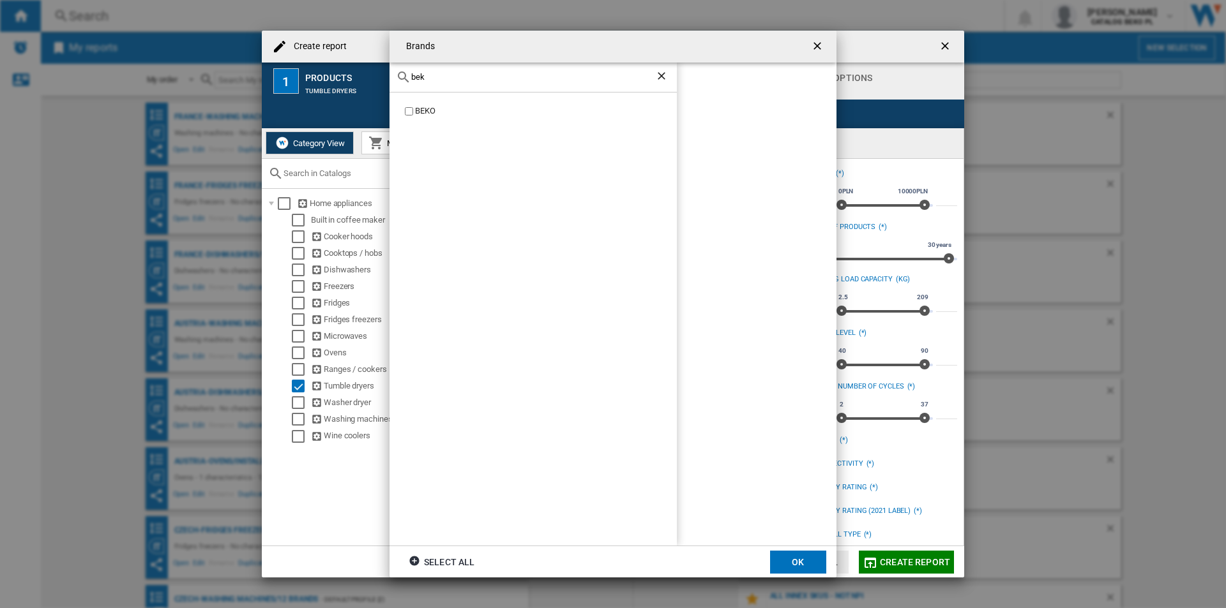
click at [426, 112] on div "BEKO" at bounding box center [546, 111] width 262 height 12
click at [470, 79] on input "bek" at bounding box center [533, 77] width 244 height 10
type input "bosc"
click at [417, 112] on div "BOSCH" at bounding box center [546, 111] width 262 height 12
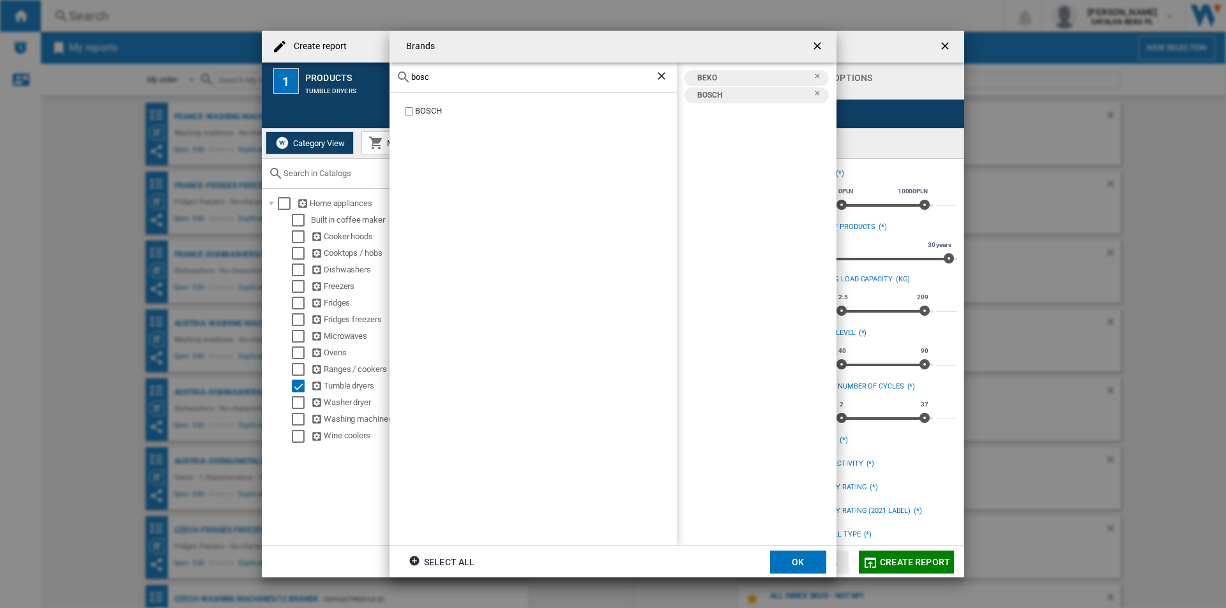
click at [460, 82] on div "bosc" at bounding box center [532, 78] width 287 height 30
click at [466, 84] on div "bosc" at bounding box center [532, 78] width 287 height 30
click at [461, 75] on input "bosc" at bounding box center [533, 77] width 244 height 10
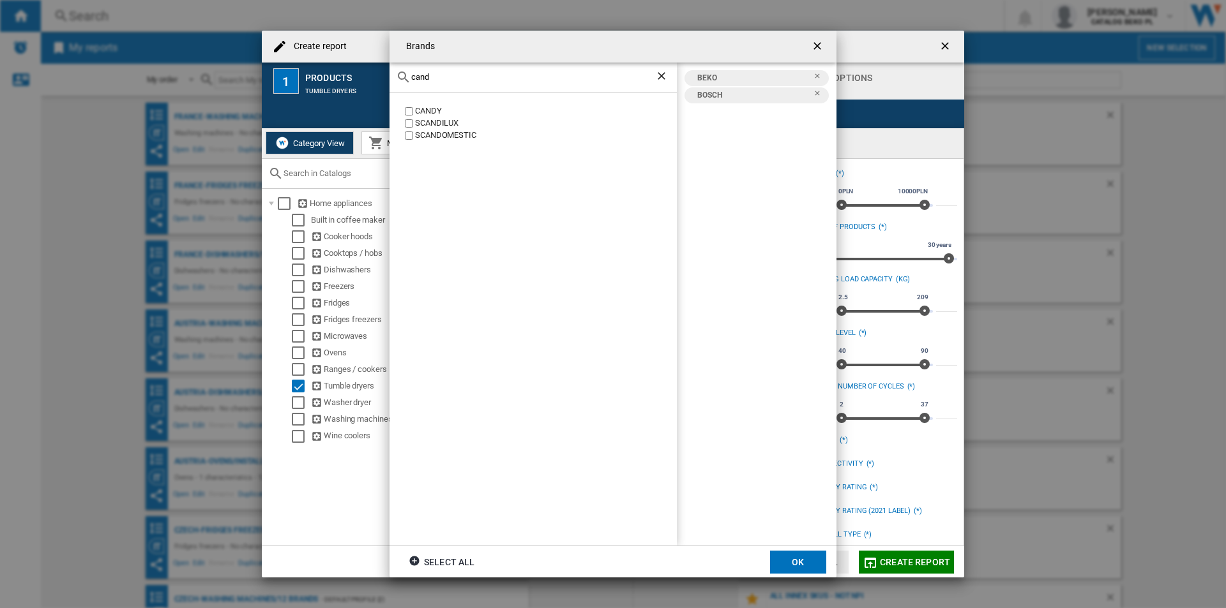
click at [424, 106] on div "CANDY" at bounding box center [546, 111] width 262 height 12
click at [475, 68] on div "cand" at bounding box center [532, 78] width 287 height 30
click at [463, 79] on input "cand" at bounding box center [533, 77] width 244 height 10
type input "elec"
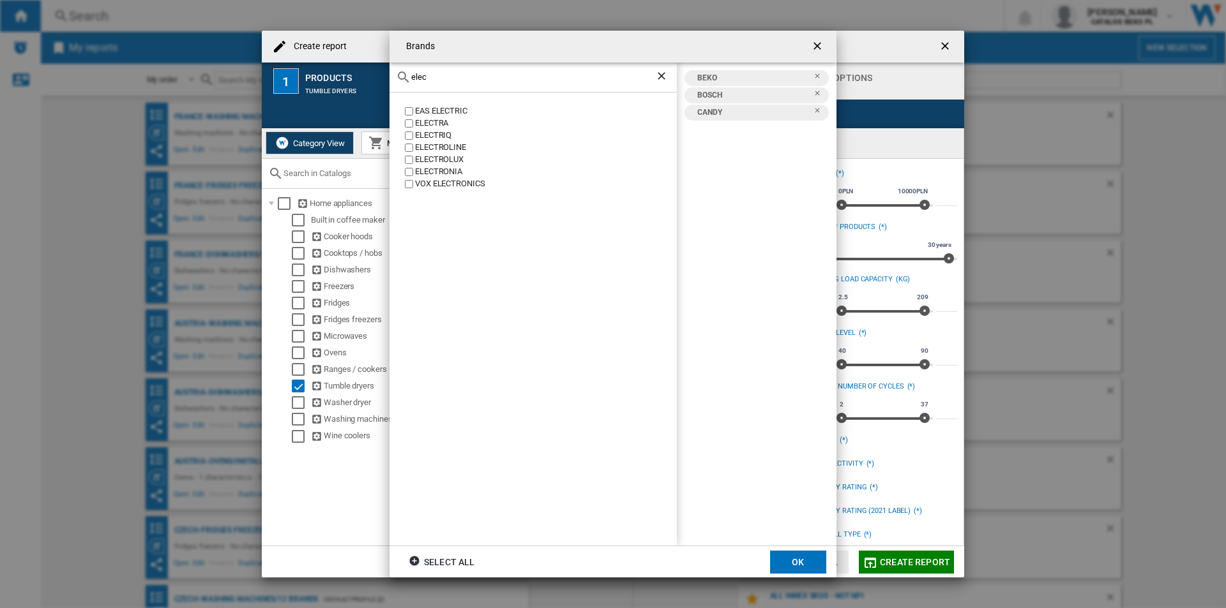
click at [437, 163] on div "ELECTROLUX" at bounding box center [546, 160] width 262 height 12
click at [442, 84] on div "elec" at bounding box center [532, 78] width 287 height 30
drag, startPoint x: 442, startPoint y: 84, endPoint x: 442, endPoint y: 74, distance: 10.2
click at [442, 81] on div "elec" at bounding box center [532, 78] width 287 height 30
click at [442, 74] on input "elec" at bounding box center [533, 77] width 244 height 10
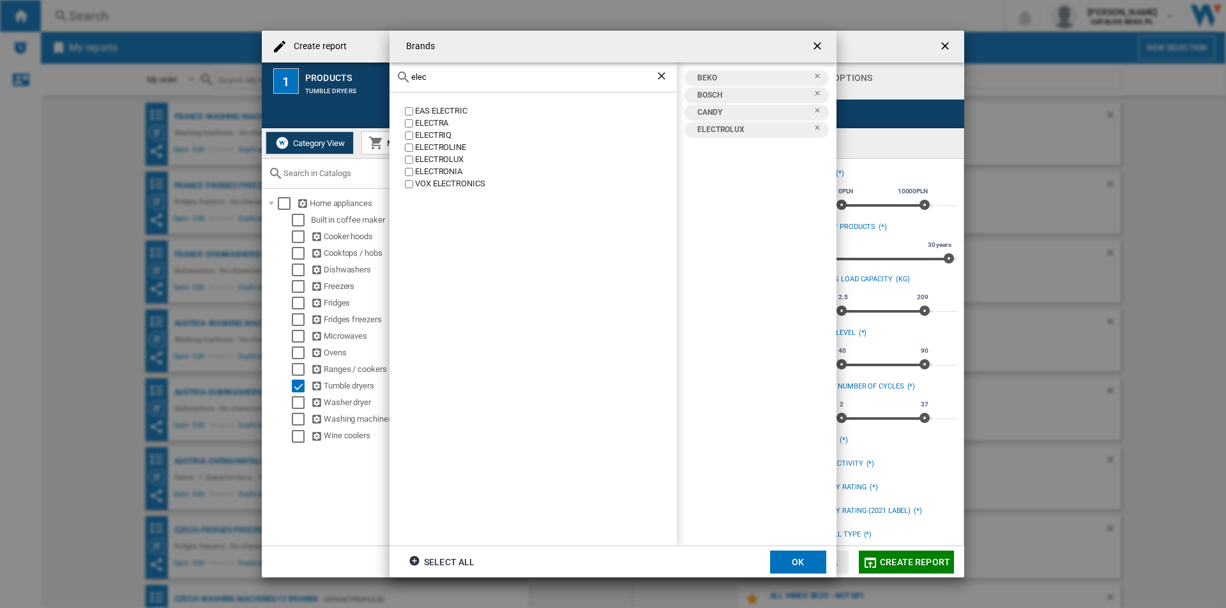
click at [442, 74] on input "elec" at bounding box center [533, 77] width 244 height 10
click at [428, 105] on div "HAIER" at bounding box center [546, 111] width 262 height 12
click at [440, 79] on input "haier" at bounding box center [533, 77] width 244 height 10
click at [437, 105] on div "HISENSE" at bounding box center [546, 111] width 262 height 12
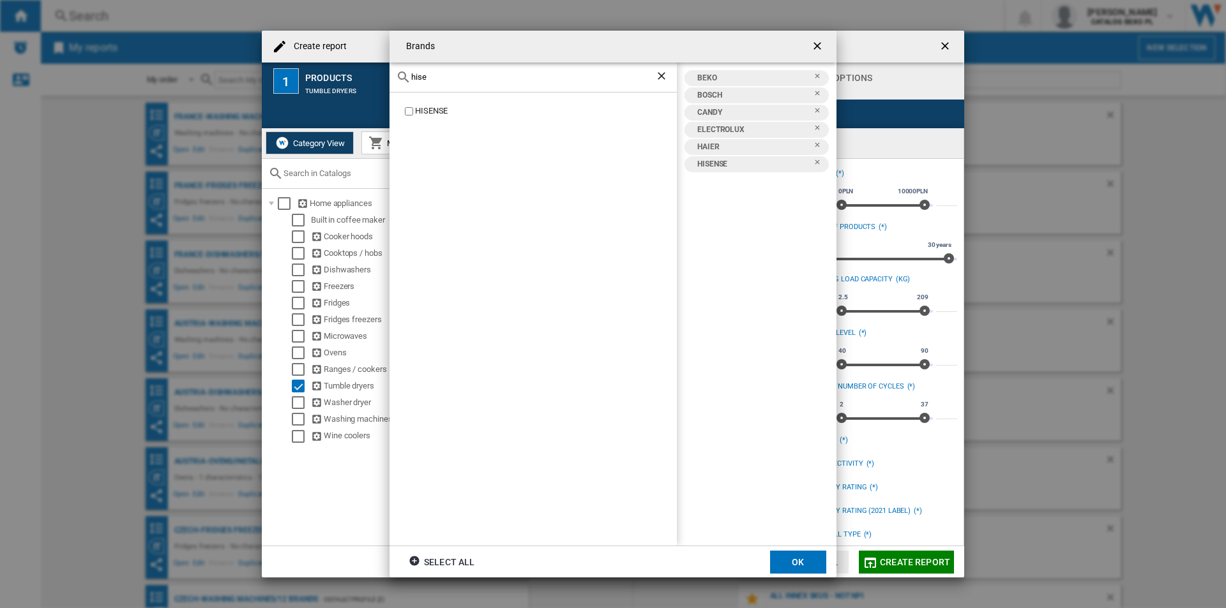
click at [442, 77] on input "hise" at bounding box center [533, 77] width 244 height 10
click at [433, 109] on div "SAMSUNG" at bounding box center [546, 111] width 262 height 12
click at [456, 72] on input "[PERSON_NAME]" at bounding box center [533, 77] width 244 height 10
click at [456, 73] on input "[PERSON_NAME]" at bounding box center [533, 77] width 244 height 10
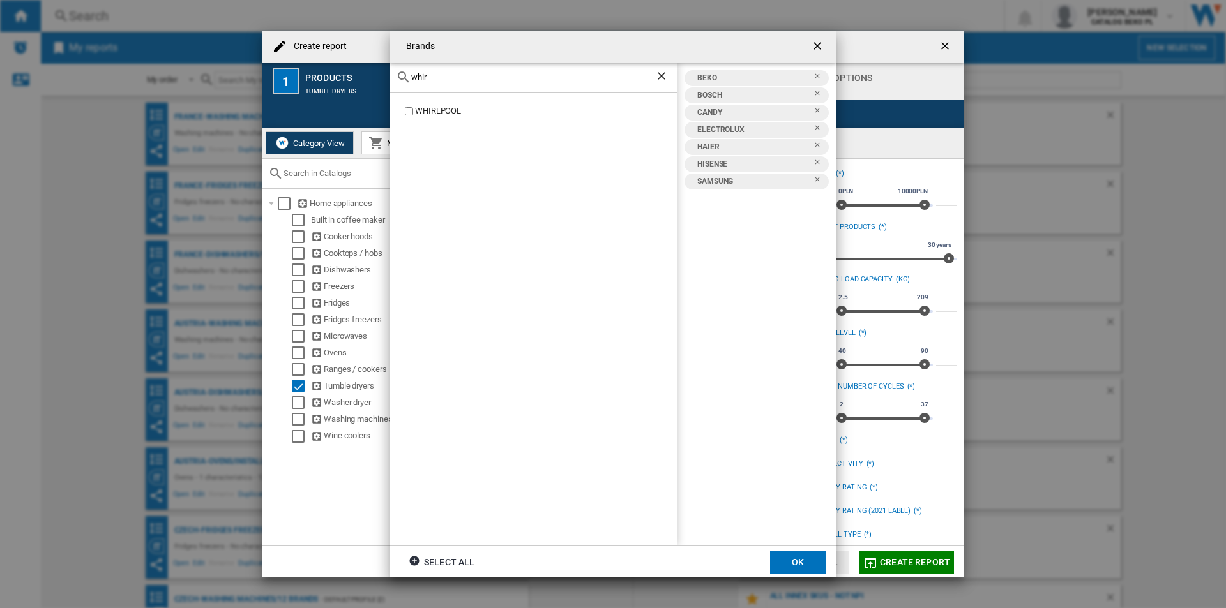
type input "whir"
click at [440, 114] on div "WHIRLPOOL" at bounding box center [546, 111] width 262 height 12
click at [779, 567] on button "OK" at bounding box center [798, 562] width 56 height 23
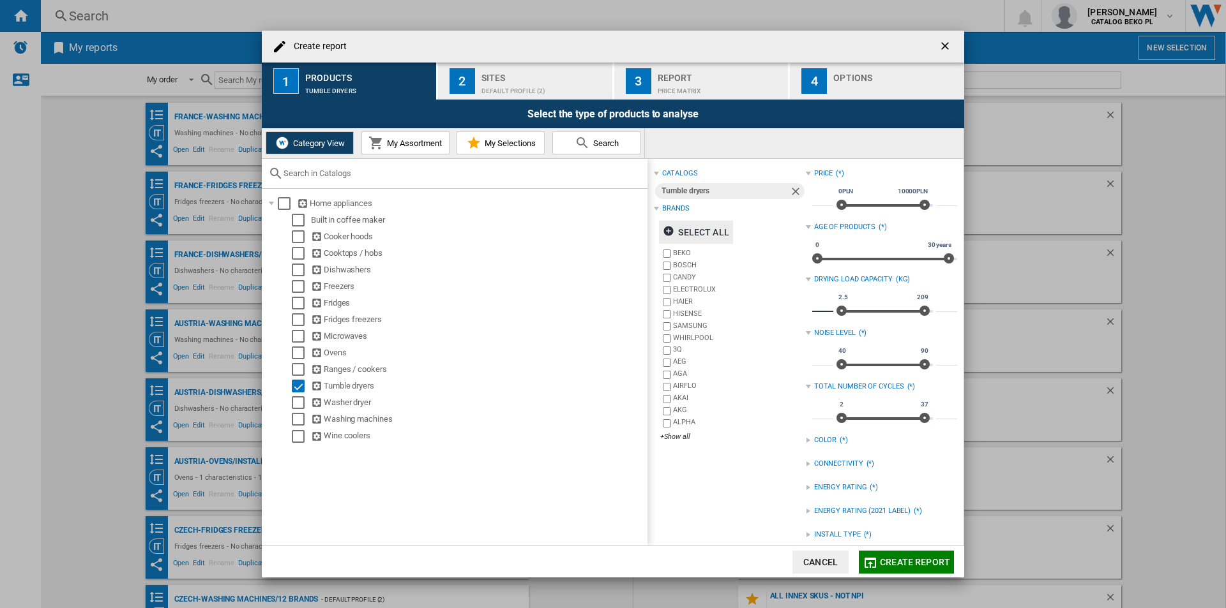
click at [818, 306] on input "***" at bounding box center [822, 305] width 21 height 13
type input "*"
click at [936, 302] on input "***" at bounding box center [946, 305] width 21 height 13
type input "**"
click at [758, 509] on div "catalogs Tumble dryers Brands Select all BEKO BOSCH CANDY ELECTROLUX HAIER HISE…" at bounding box center [729, 404] width 151 height 479
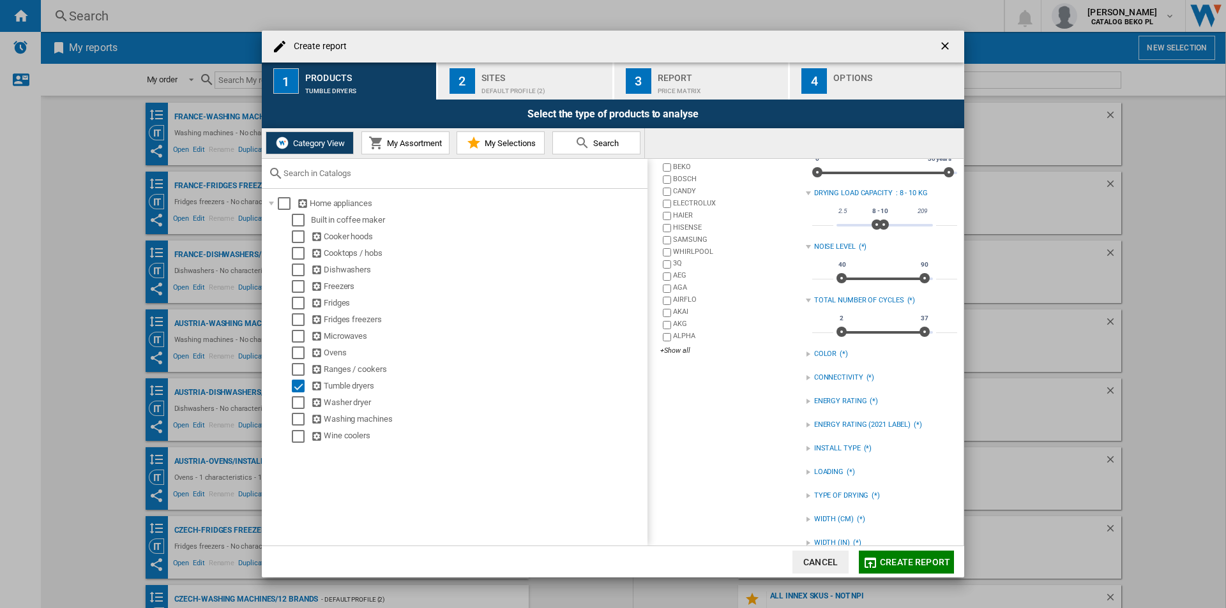
scroll to position [105, 0]
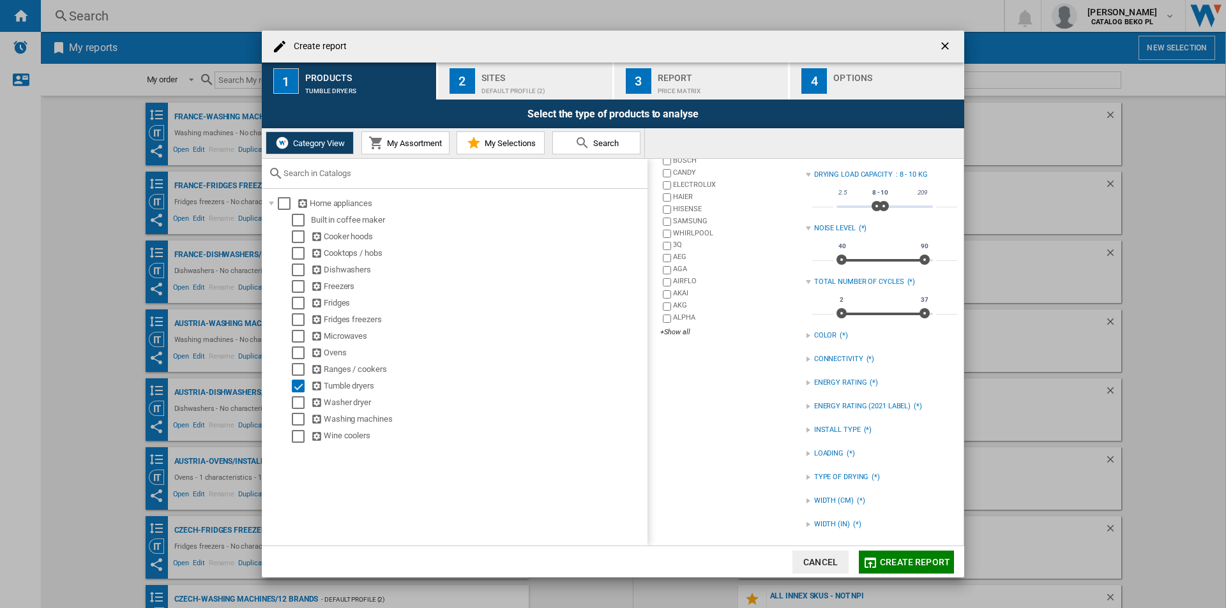
click at [806, 424] on div "INSTALL TYPE (*)" at bounding box center [881, 430] width 151 height 17
click at [825, 453] on div "FREESTANDING" at bounding box center [891, 457] width 132 height 12
click at [806, 434] on div "INSTALL TYPE (1)" at bounding box center [881, 430] width 151 height 17
click at [552, 73] on div "Sites" at bounding box center [544, 74] width 126 height 13
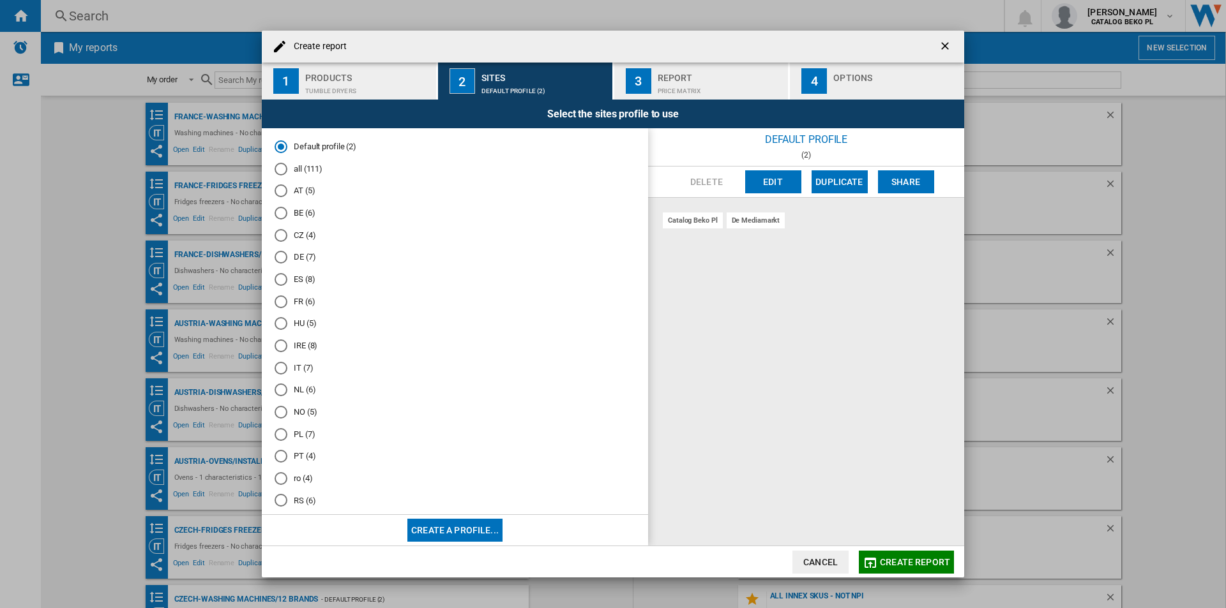
click at [308, 299] on md-radio-button "FR (6)" at bounding box center [454, 302] width 361 height 12
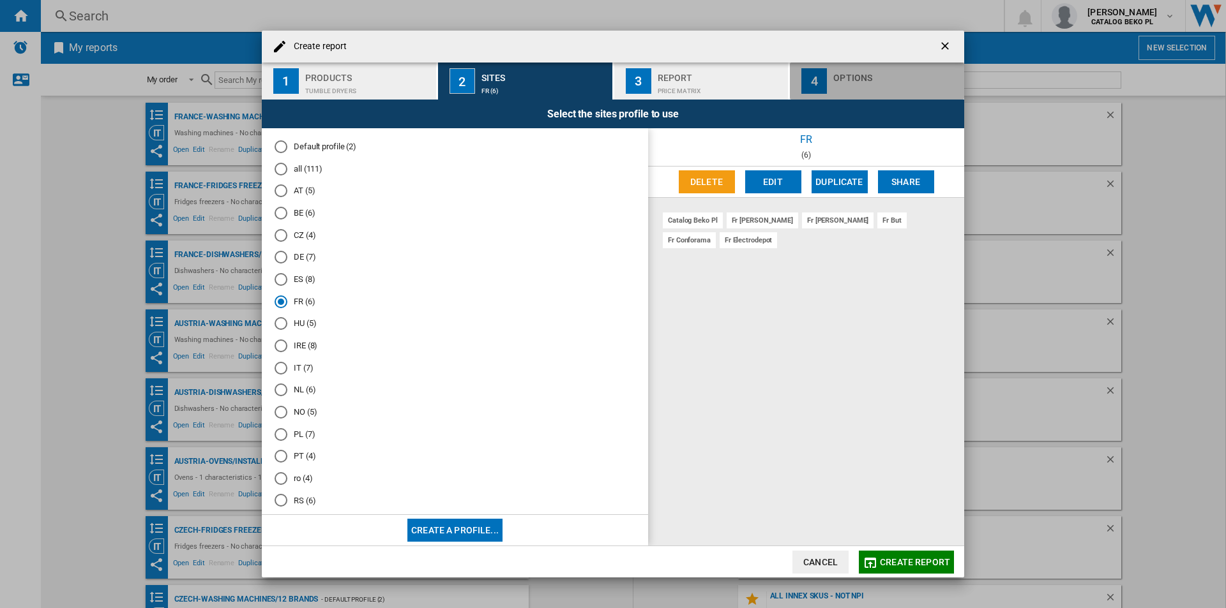
click at [862, 77] on div "Options" at bounding box center [896, 74] width 126 height 13
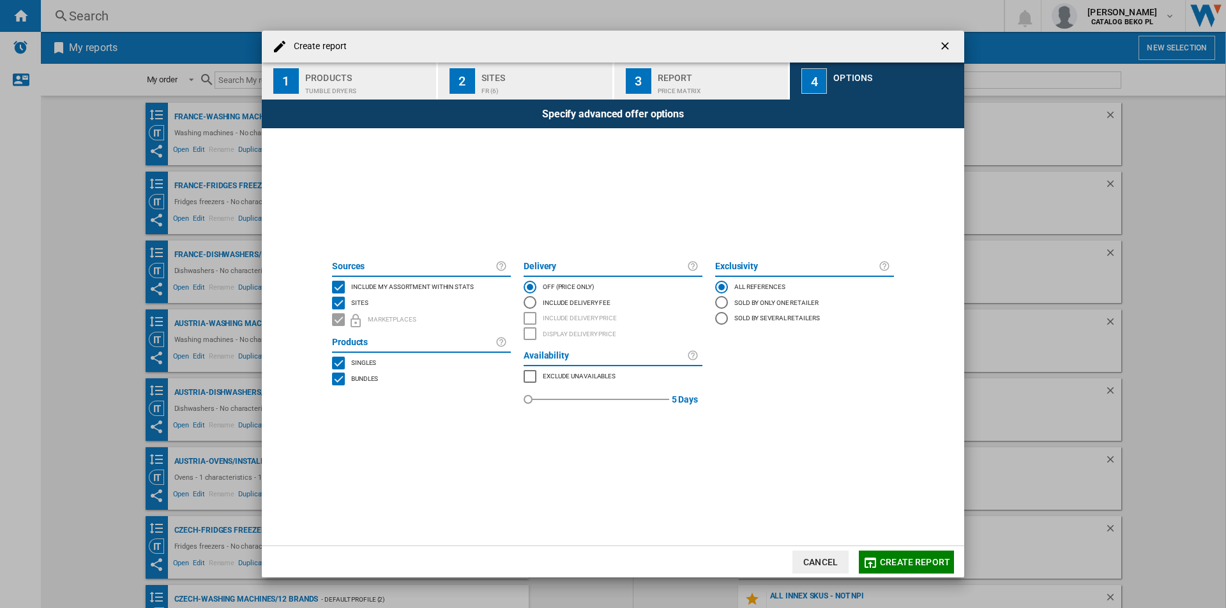
click at [362, 95] on button "1 Products Tumble dryers" at bounding box center [350, 81] width 176 height 37
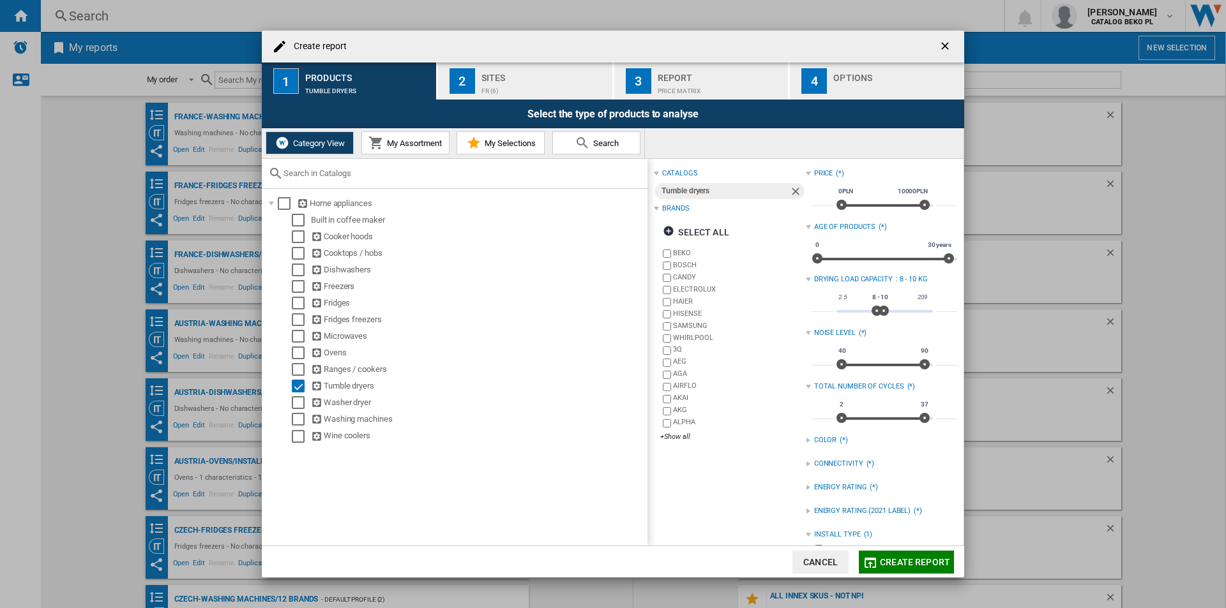
click at [742, 76] on div "Report" at bounding box center [720, 74] width 126 height 13
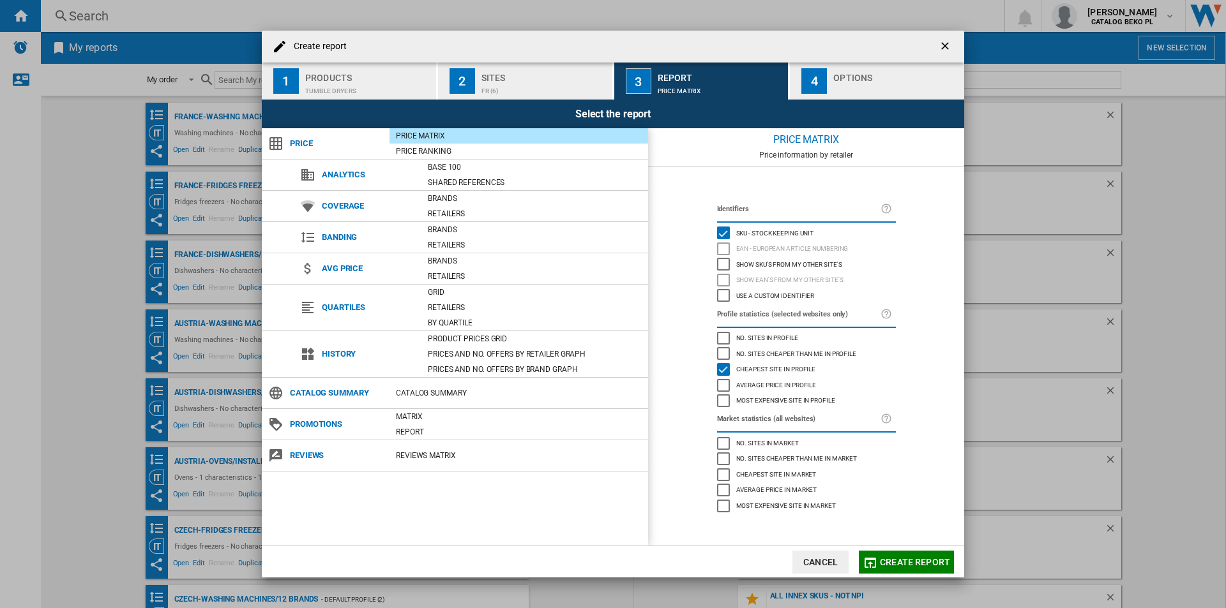
click at [352, 66] on button "1 Products Tumble dryers" at bounding box center [350, 81] width 176 height 37
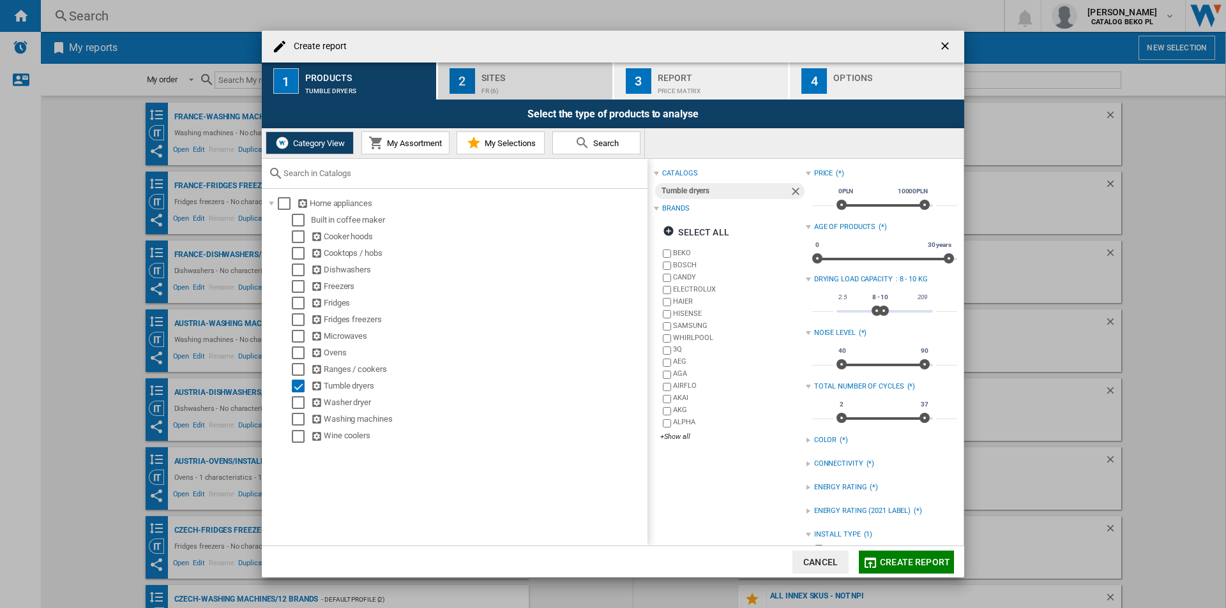
click at [555, 70] on div "Sites" at bounding box center [544, 74] width 126 height 13
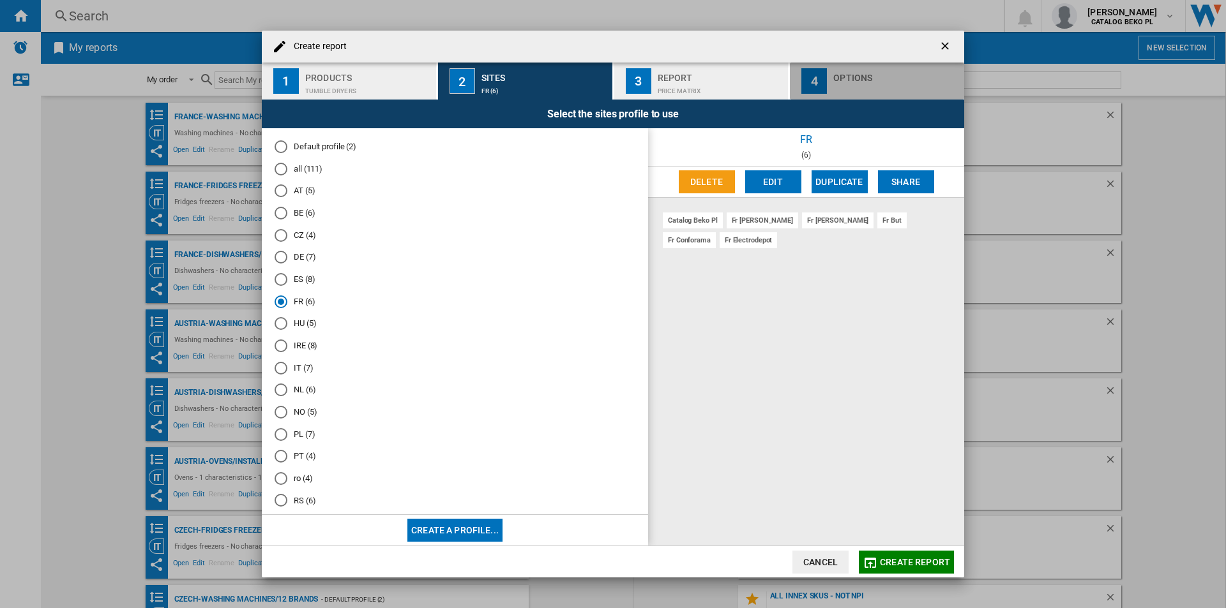
click at [835, 78] on div "Options" at bounding box center [896, 74] width 126 height 13
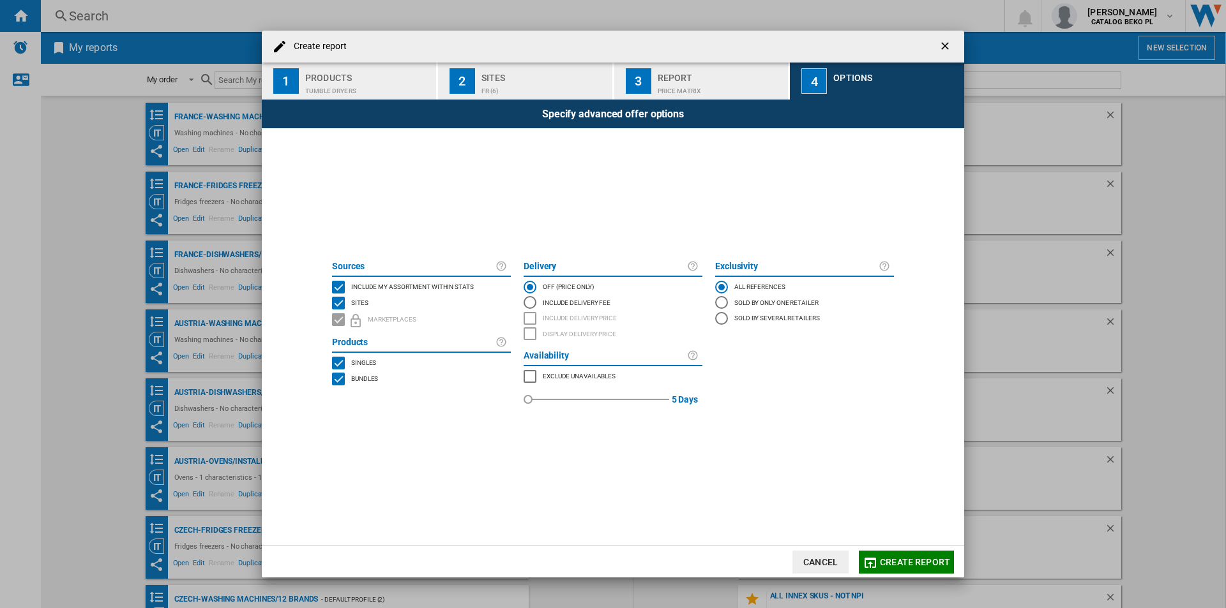
click at [458, 281] on span "Include my assortment within stats" at bounding box center [412, 285] width 123 height 9
click at [902, 566] on span "Create report" at bounding box center [915, 562] width 70 height 10
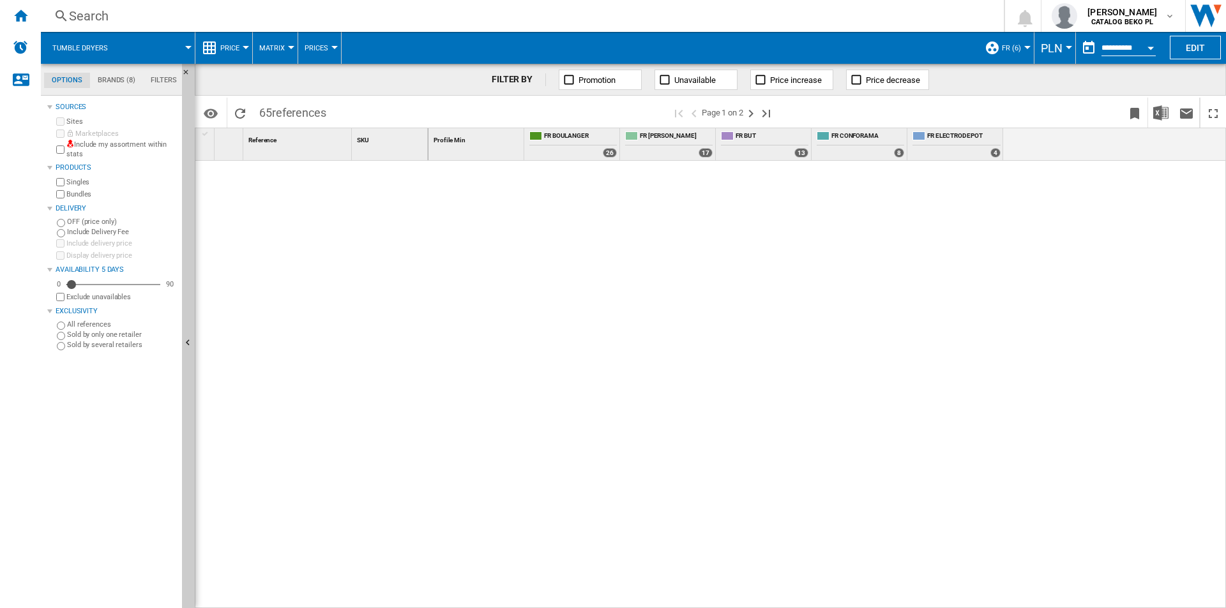
click at [1060, 51] on button "PLN" at bounding box center [1054, 48] width 28 height 32
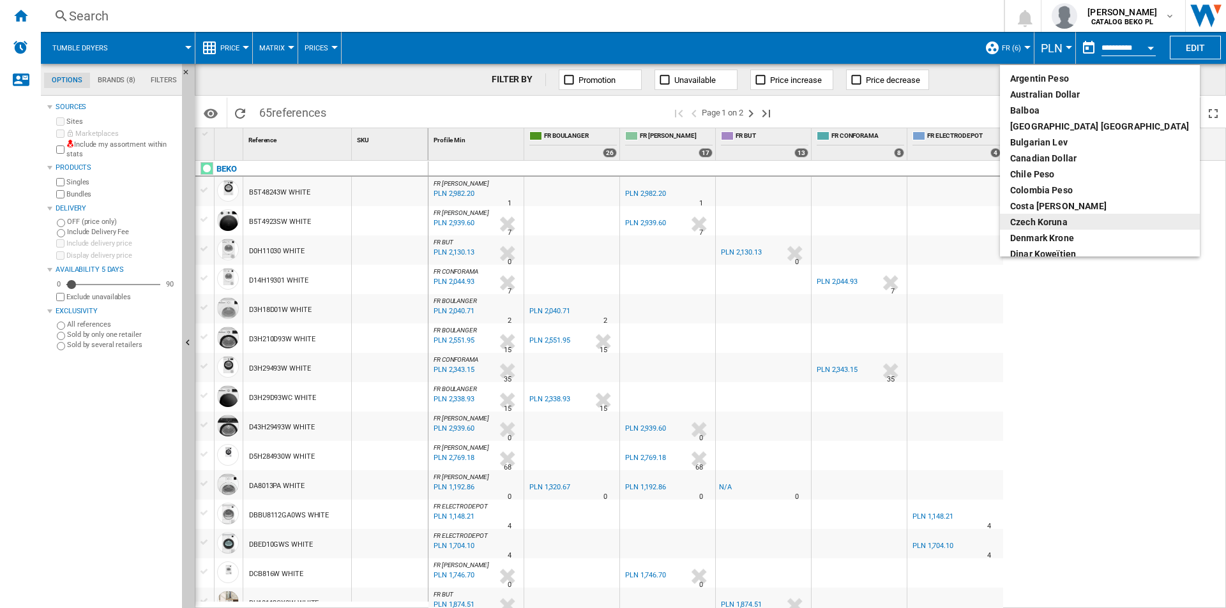
scroll to position [128, 0]
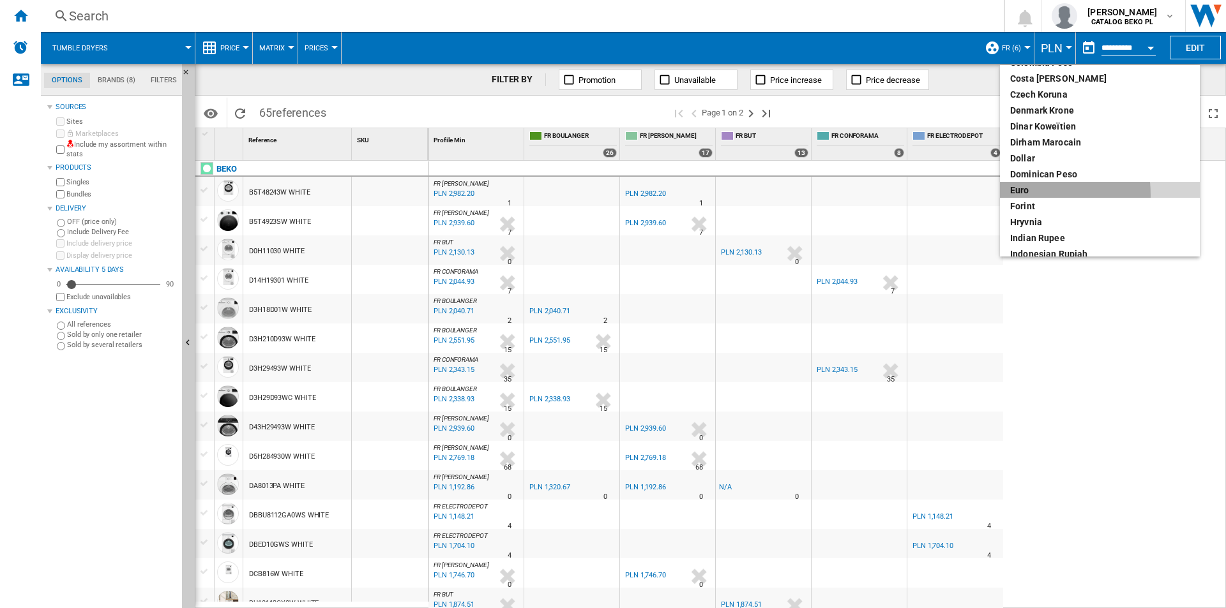
click at [1023, 195] on div "euro" at bounding box center [1099, 190] width 179 height 13
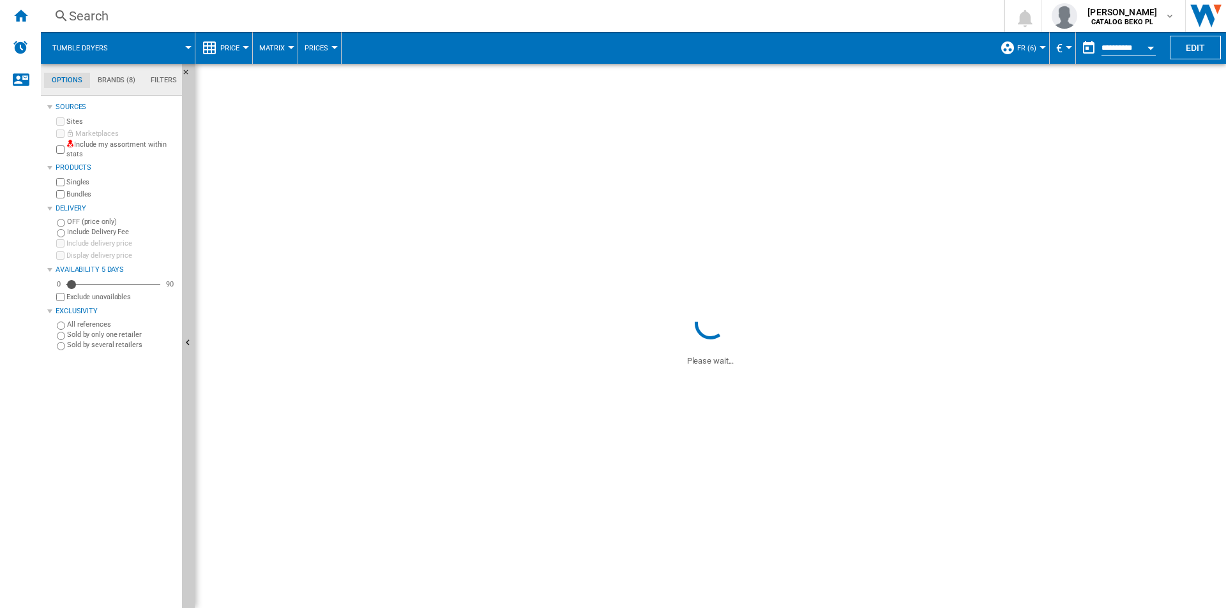
click at [235, 58] on button "Price" at bounding box center [233, 48] width 26 height 32
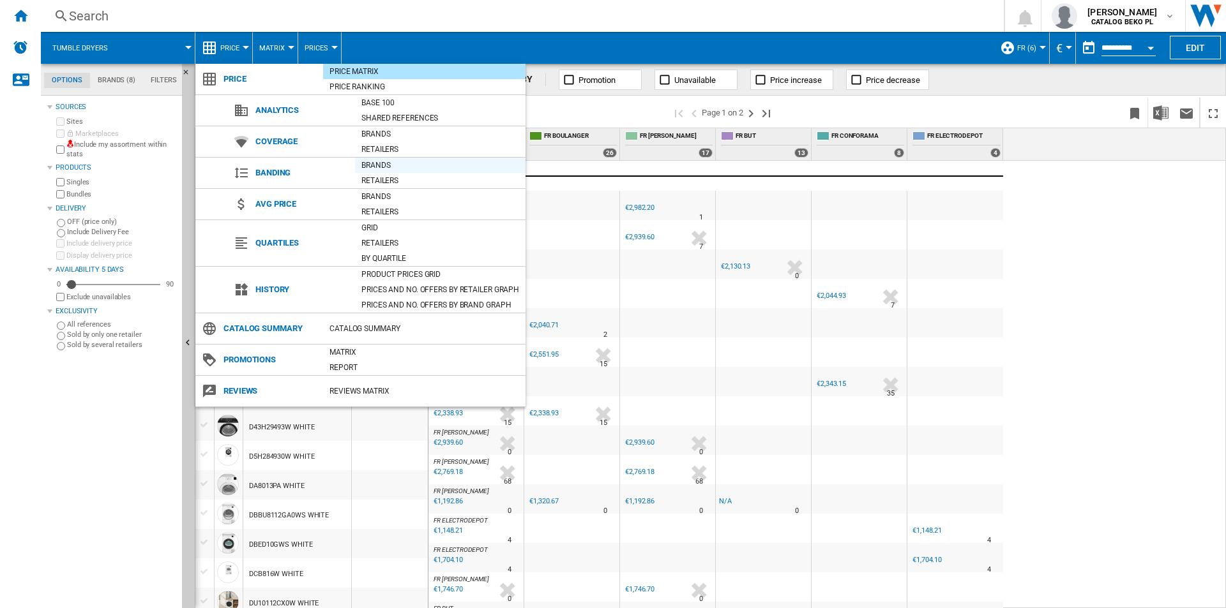
click at [396, 168] on div "Brands" at bounding box center [440, 165] width 170 height 13
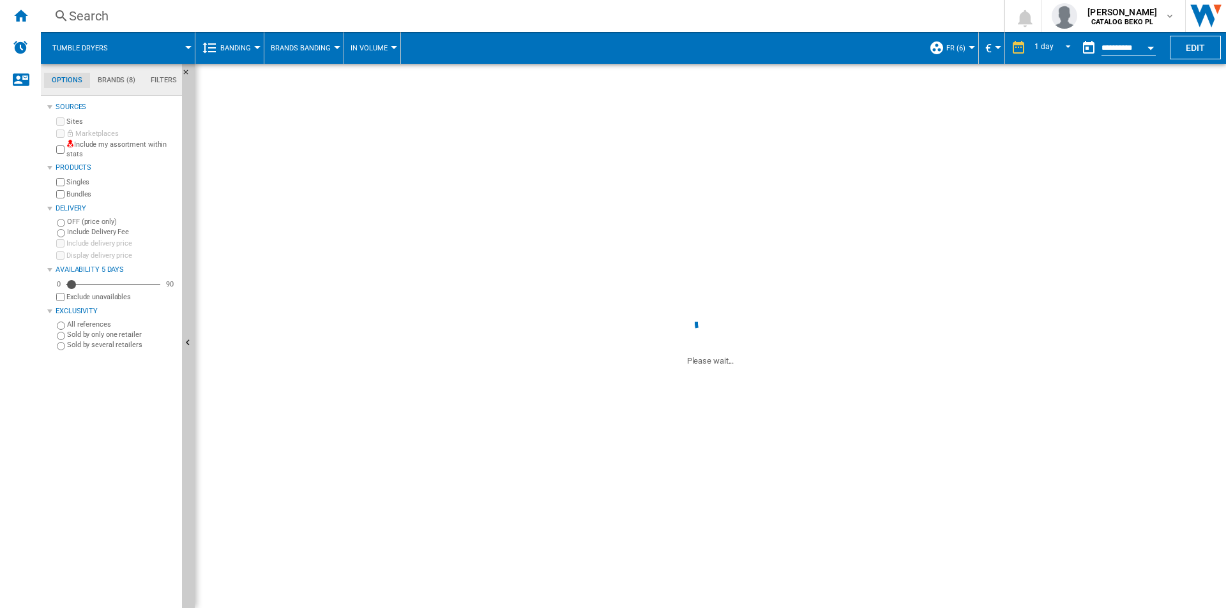
click at [277, 45] on span "Brands Banding" at bounding box center [301, 48] width 60 height 8
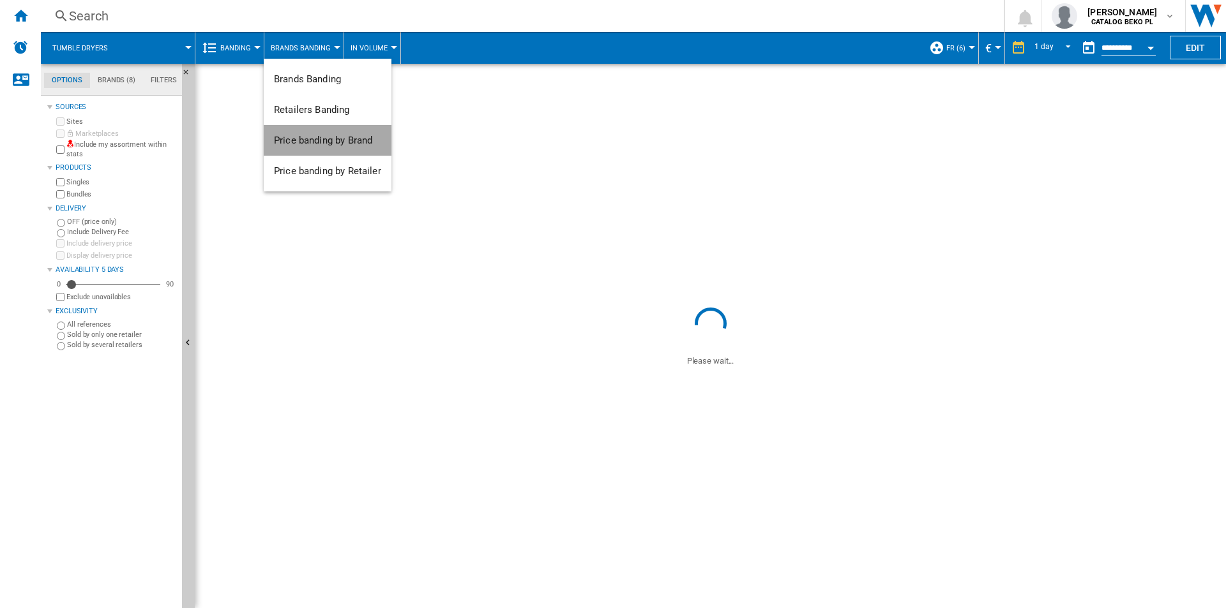
click at [331, 133] on button "Price banding by Brand" at bounding box center [328, 140] width 128 height 31
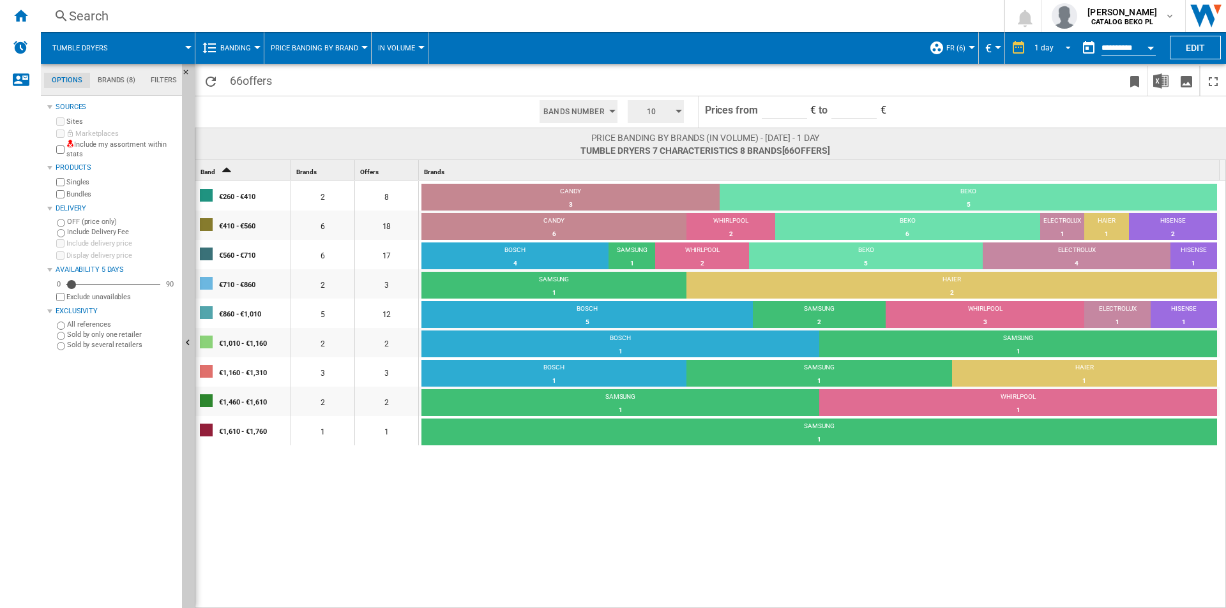
click at [1058, 55] on md-select-value "1 day" at bounding box center [1053, 47] width 43 height 19
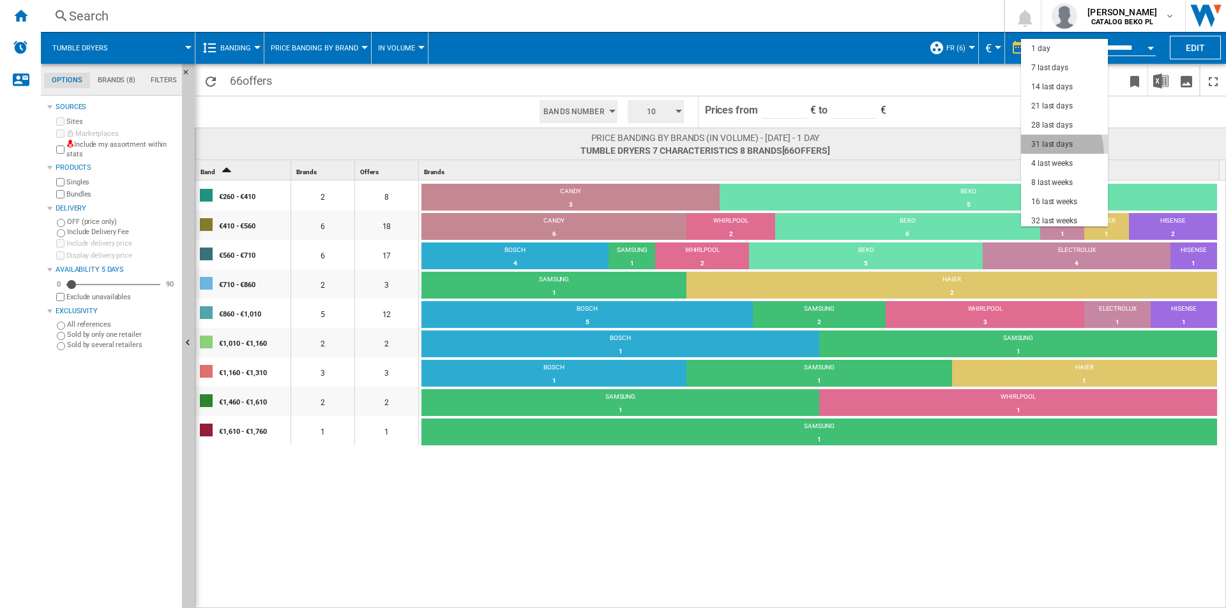
click at [1053, 151] on md-option "31 last days" at bounding box center [1064, 144] width 87 height 19
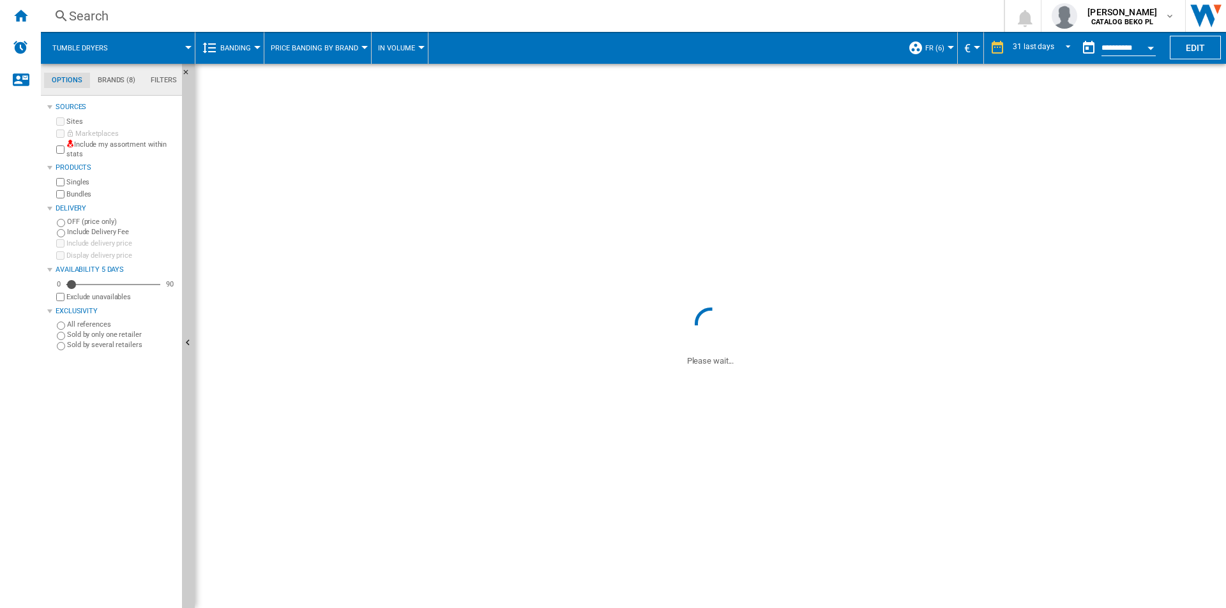
click at [690, 57] on span at bounding box center [664, 48] width 473 height 32
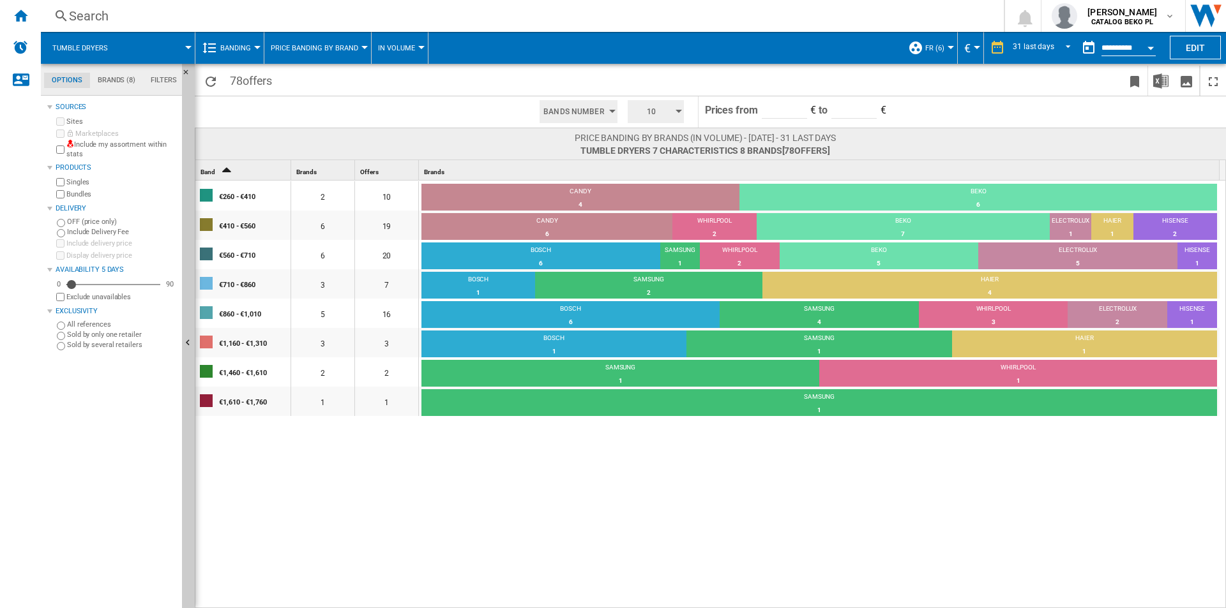
click at [655, 109] on span "10" at bounding box center [651, 111] width 40 height 23
click at [645, 162] on button "5" at bounding box center [656, 160] width 61 height 13
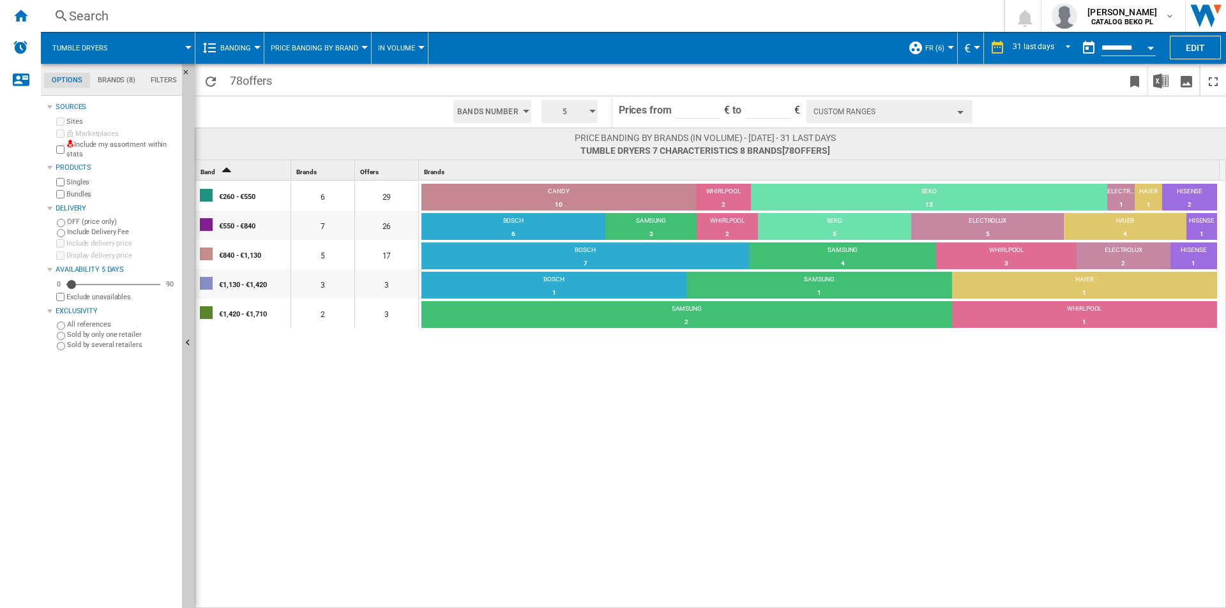
click at [886, 112] on button "Custom Ranges" at bounding box center [889, 111] width 166 height 23
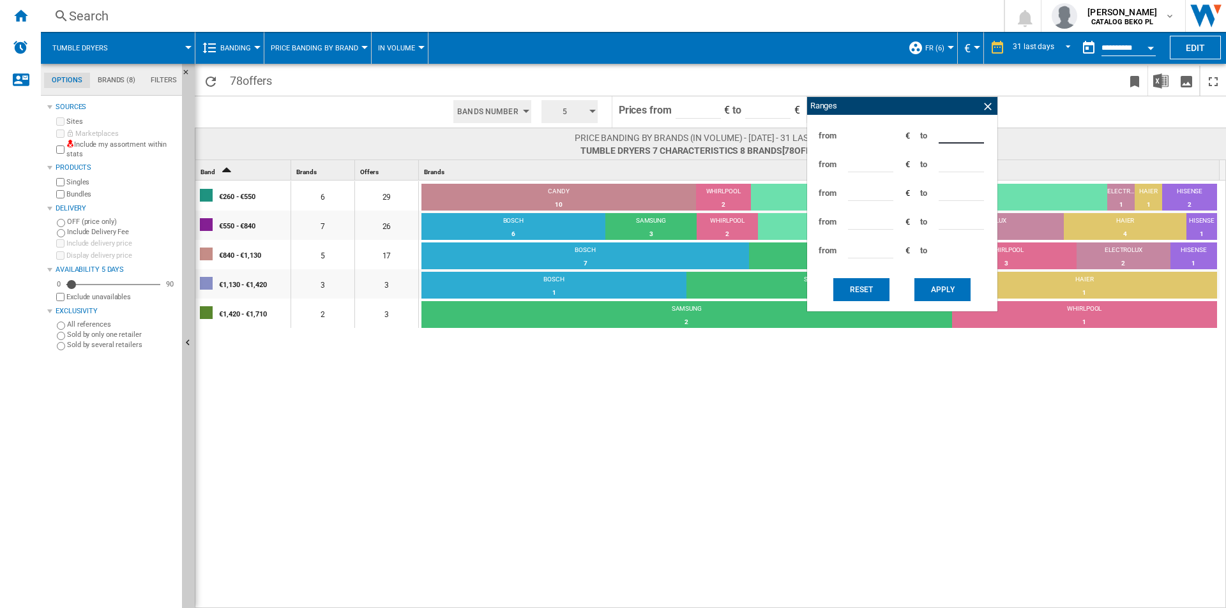
click at [940, 137] on input "***" at bounding box center [960, 133] width 45 height 19
type input "***"
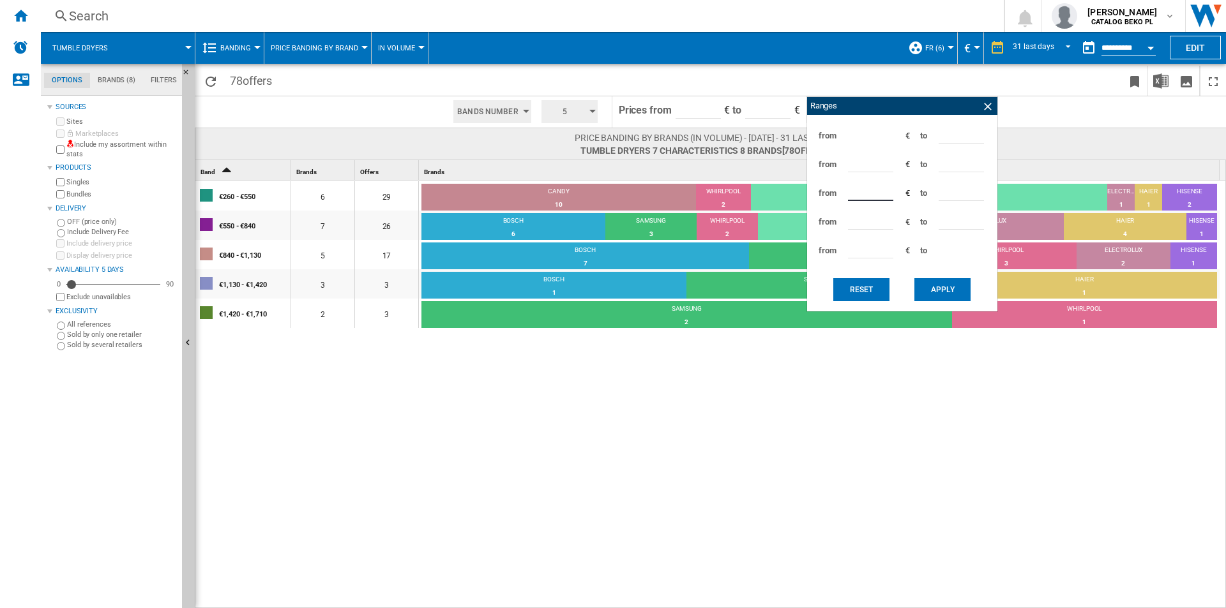
type input "***"
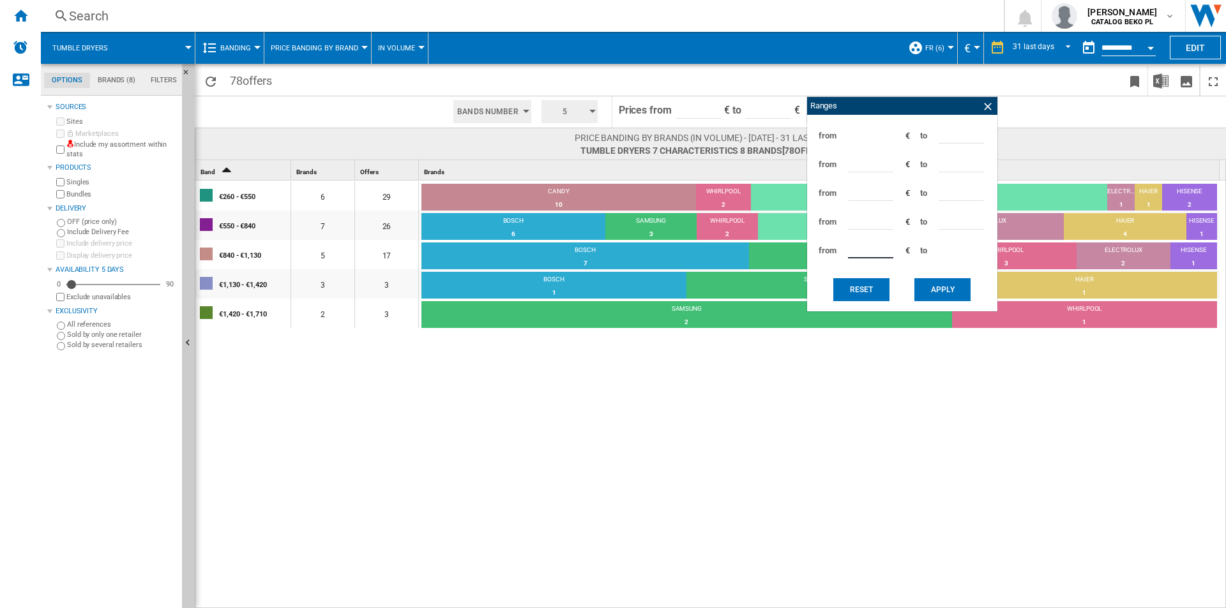
click at [950, 285] on button "Apply" at bounding box center [942, 289] width 56 height 23
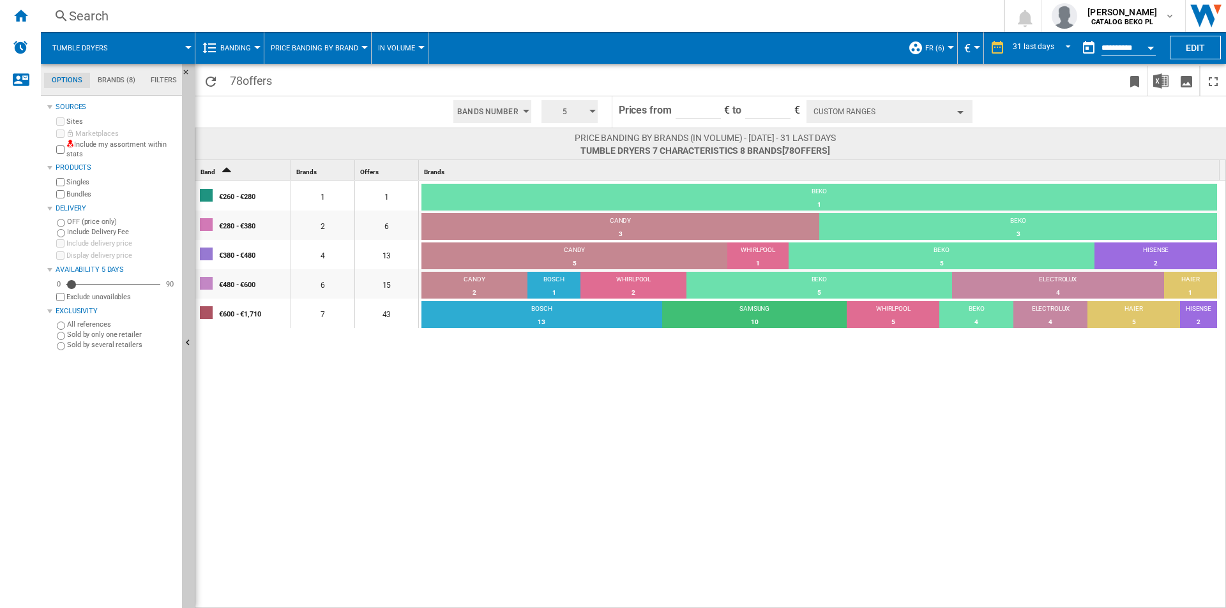
click at [862, 112] on button "Custom Ranges" at bounding box center [889, 111] width 166 height 23
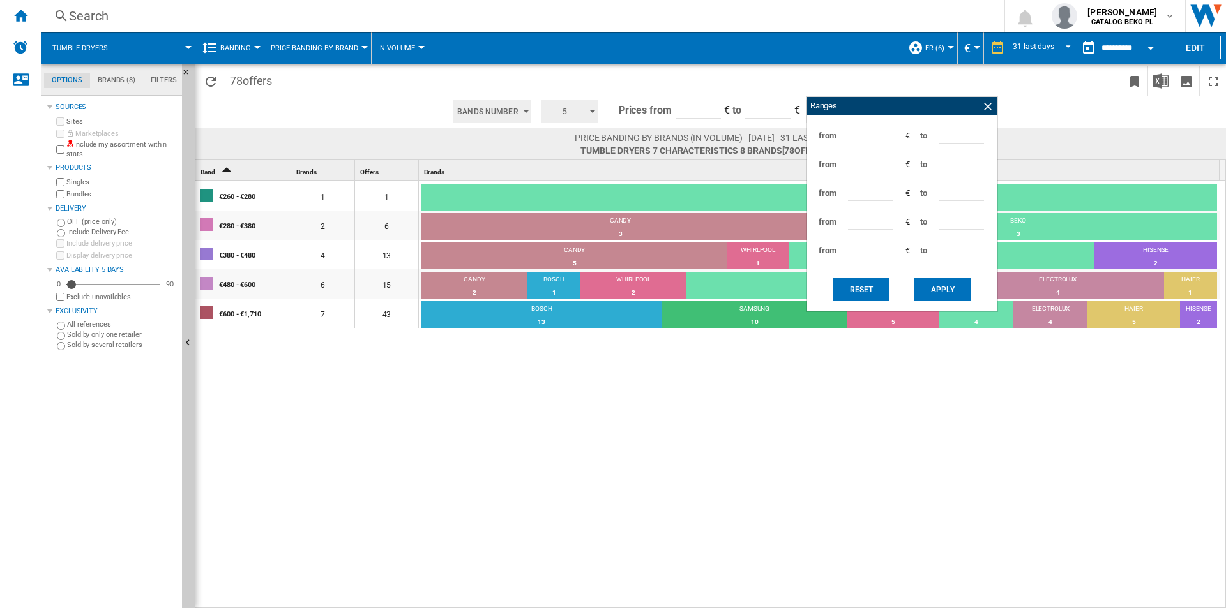
click at [959, 193] on input "***" at bounding box center [960, 191] width 45 height 19
type input "***"
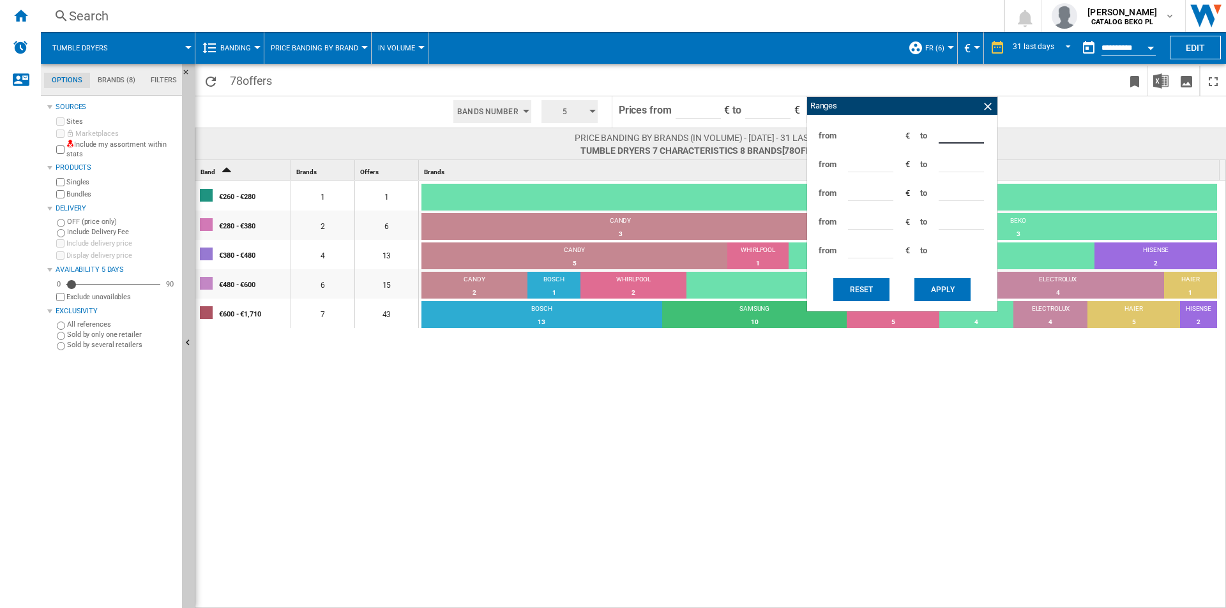
drag, startPoint x: 953, startPoint y: 134, endPoint x: 929, endPoint y: 131, distance: 24.5
click at [929, 131] on div "from *** € to ***" at bounding box center [901, 135] width 177 height 29
type input "***"
click at [931, 283] on button "Apply" at bounding box center [942, 289] width 56 height 23
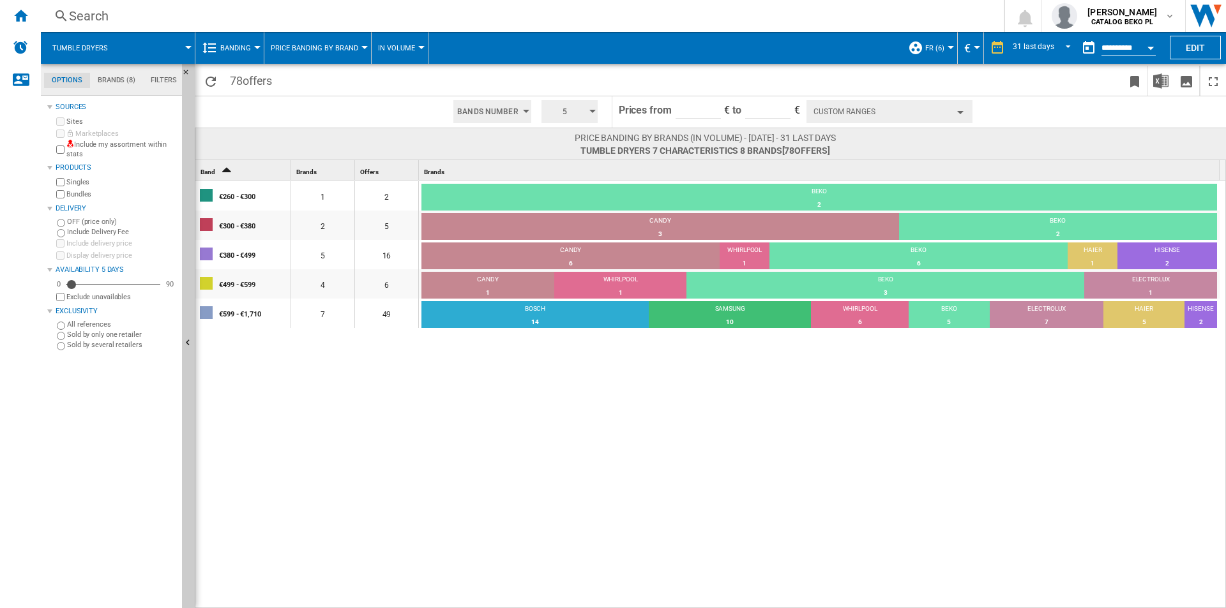
click at [611, 479] on div "€260 - €300 1 2 BEKO 2 100% €300 - €380 2 5 CANDY 3 60% BEKO 2 40% €380 - €499 …" at bounding box center [710, 395] width 1031 height 429
click at [423, 434] on div "€260 - €300 1 2 BEKO 2 100% €300 - €380 2 5 CANDY 3 60% BEKO 2 40% €380 - €499 …" at bounding box center [710, 395] width 1031 height 429
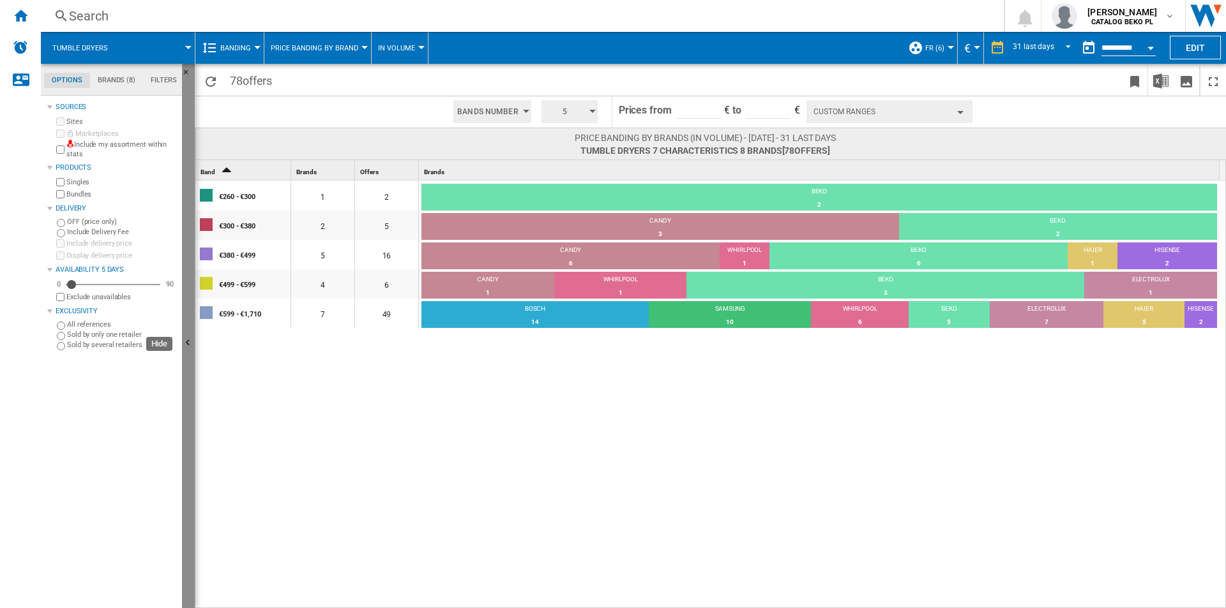
click at [190, 343] on ng-md-icon "Hide" at bounding box center [189, 344] width 15 height 15
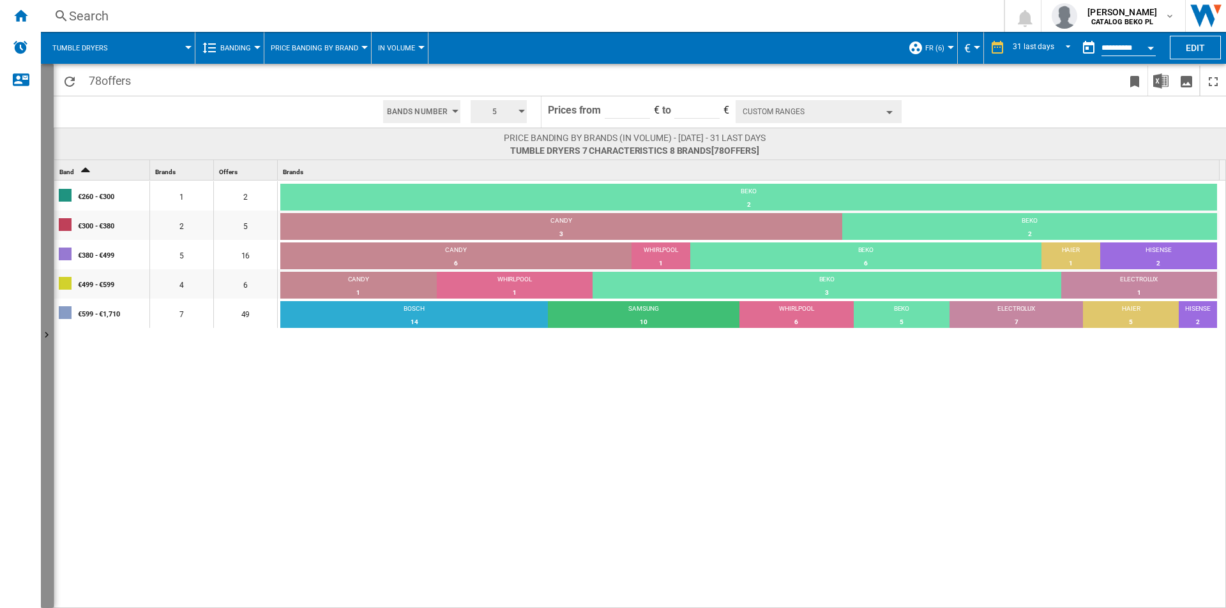
click at [48, 317] on button "Show" at bounding box center [47, 336] width 13 height 544
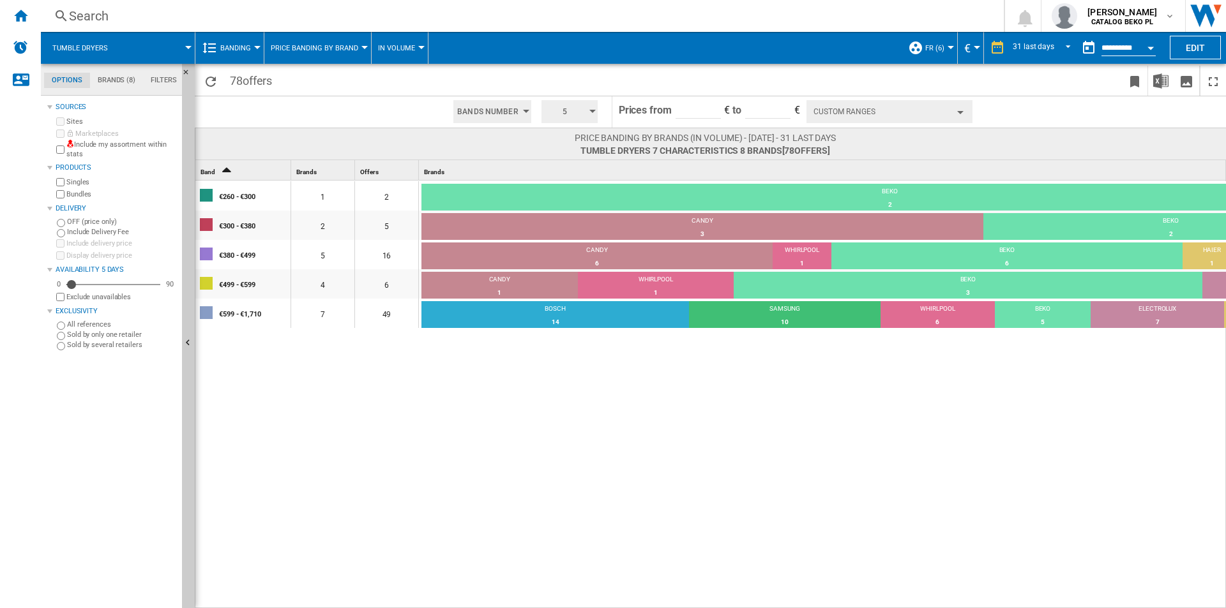
click at [684, 444] on div "€260 - €300 1 2 BEKO 2 100% €300 - €380 2 5 CANDY 3 60% BEKO 2 40% €380 - €499 …" at bounding box center [781, 395] width 1172 height 429
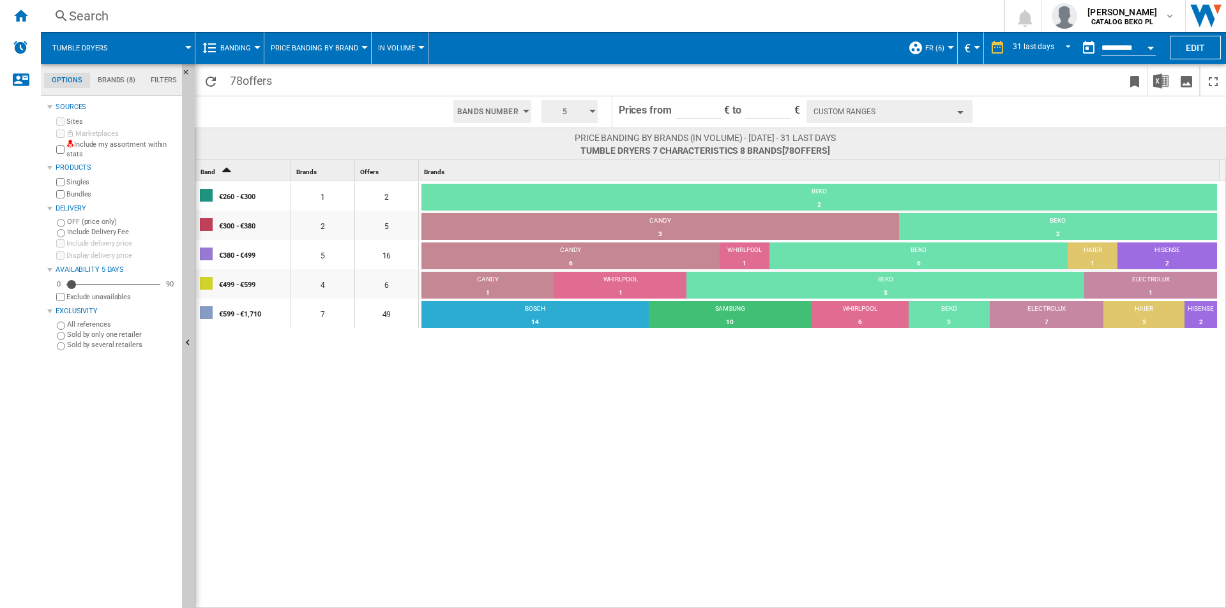
click at [564, 493] on div "€260 - €300 1 2 BEKO 2 100% €300 - €380 2 5 CANDY 3 60% BEKO 2 40% €380 - €499 …" at bounding box center [710, 395] width 1031 height 429
